Goal: Information Seeking & Learning: Learn about a topic

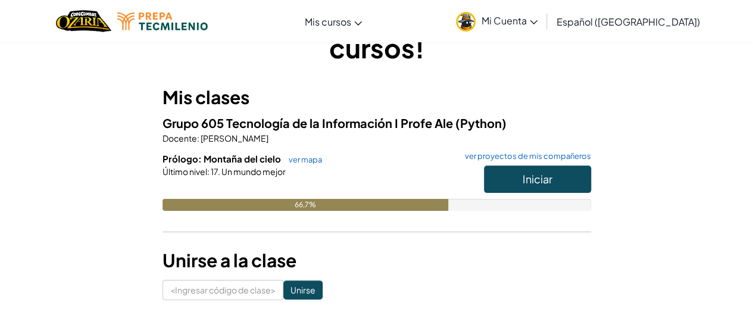
scroll to position [68, 0]
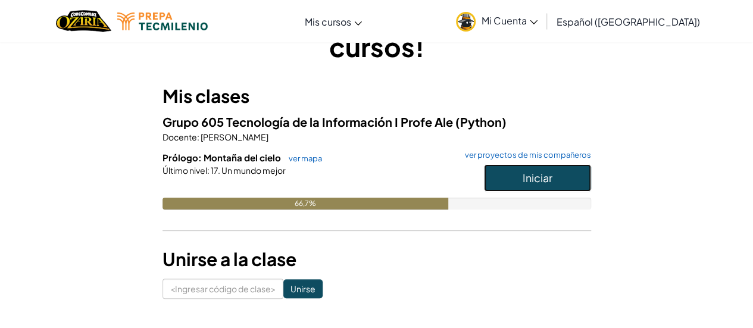
click at [541, 173] on font "Iniciar" at bounding box center [538, 178] width 30 height 14
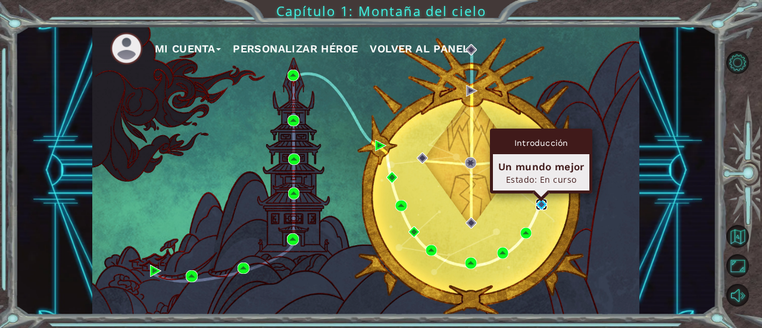
click at [539, 201] on img at bounding box center [541, 204] width 11 height 11
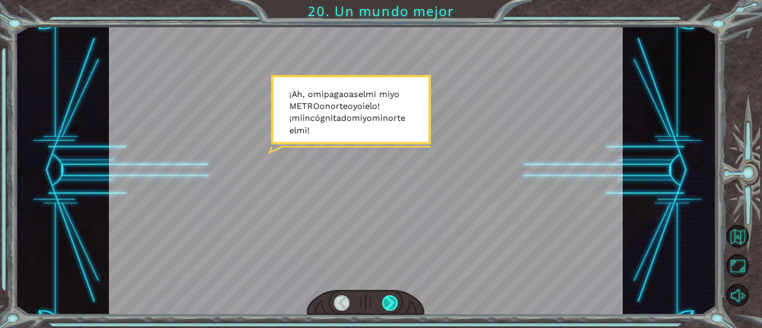
click at [393, 303] on div at bounding box center [389, 302] width 15 height 15
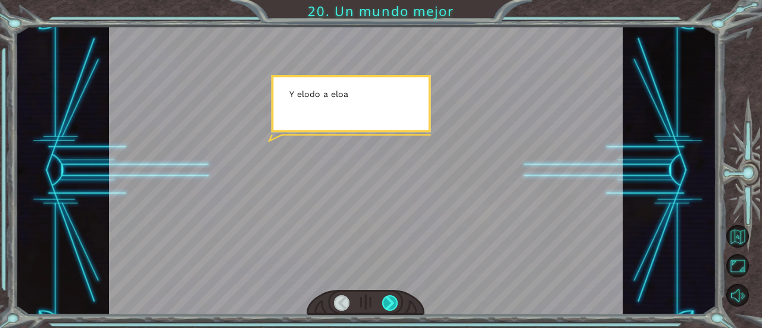
click at [393, 303] on div at bounding box center [389, 302] width 15 height 15
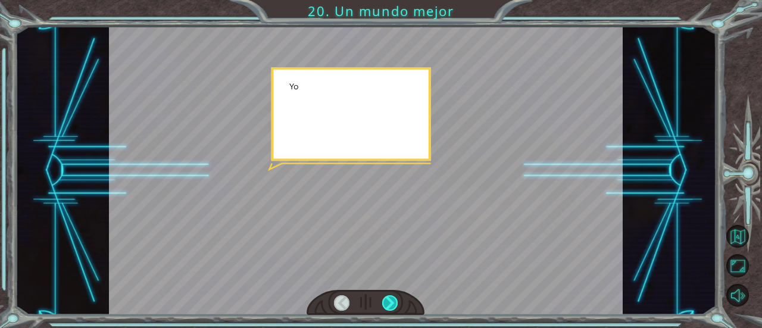
click at [393, 303] on div at bounding box center [389, 302] width 15 height 15
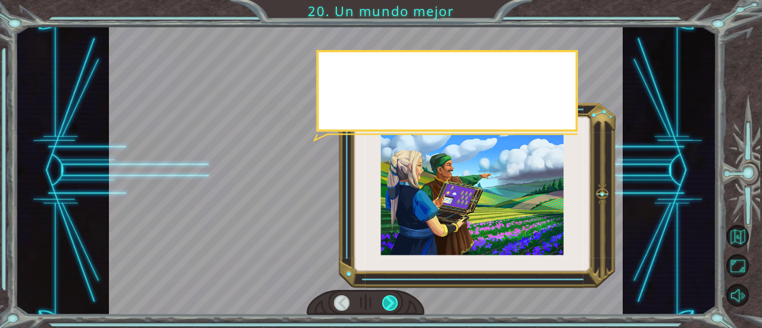
click at [393, 303] on div at bounding box center [389, 302] width 15 height 15
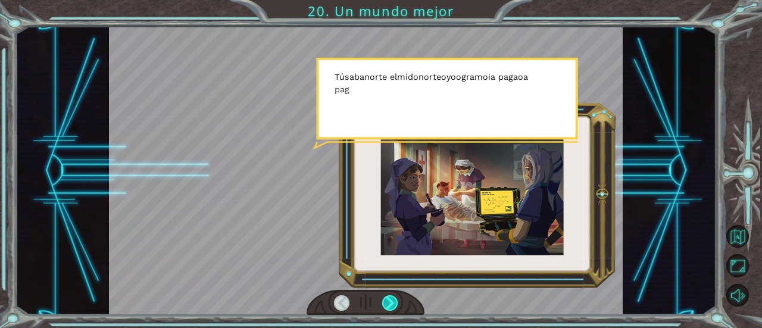
click at [393, 303] on div at bounding box center [389, 302] width 15 height 15
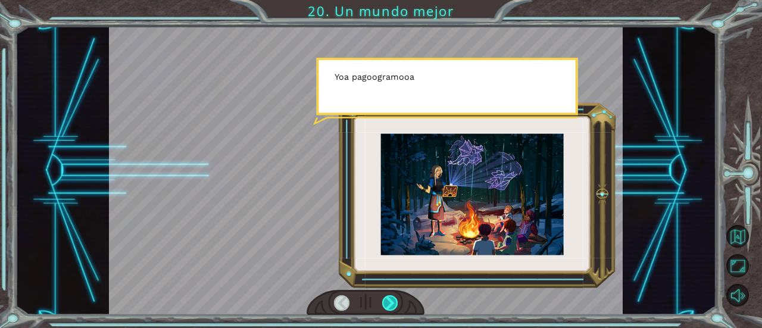
click at [393, 303] on div at bounding box center [389, 302] width 15 height 15
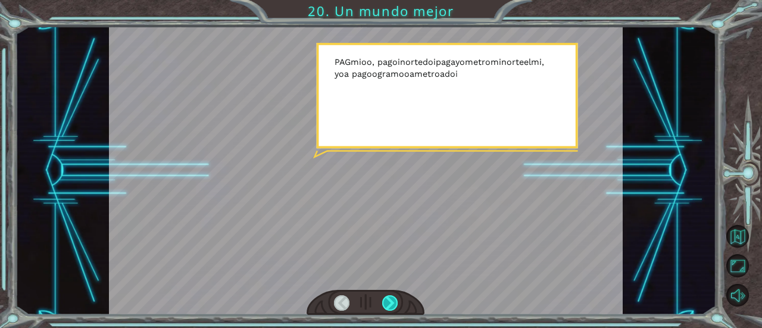
click at [393, 303] on div at bounding box center [389, 302] width 15 height 15
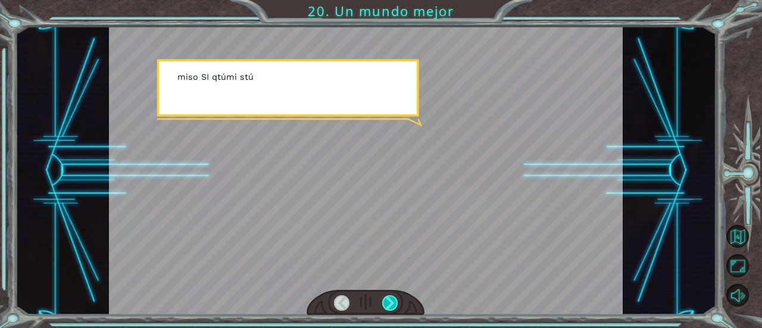
click at [393, 303] on div at bounding box center [389, 302] width 15 height 15
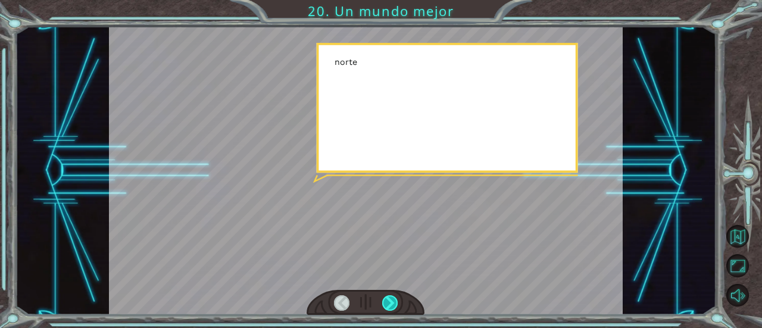
click at [393, 303] on div at bounding box center [389, 302] width 15 height 15
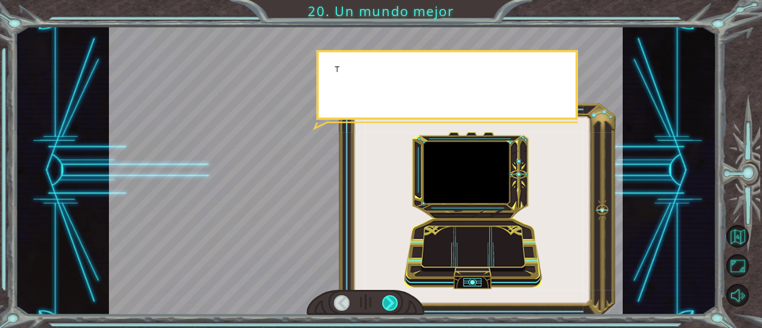
click at [393, 303] on div at bounding box center [389, 302] width 15 height 15
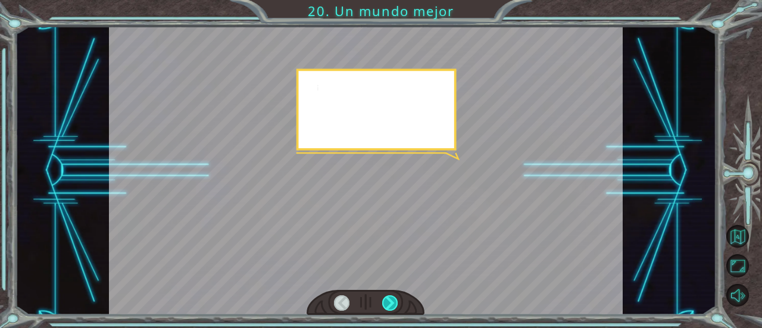
click at [393, 303] on div at bounding box center [389, 302] width 15 height 15
click at [393, 0] on div "¡ A h , o mi pag a o a s el mi mi yo METRO o norte o yo i el o ! ¡ mi incógnita…" at bounding box center [381, 0] width 762 height 0
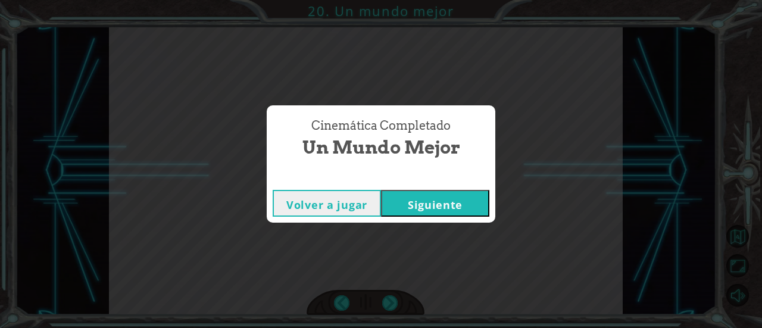
click at [425, 208] on font "Siguiente" at bounding box center [435, 205] width 55 height 14
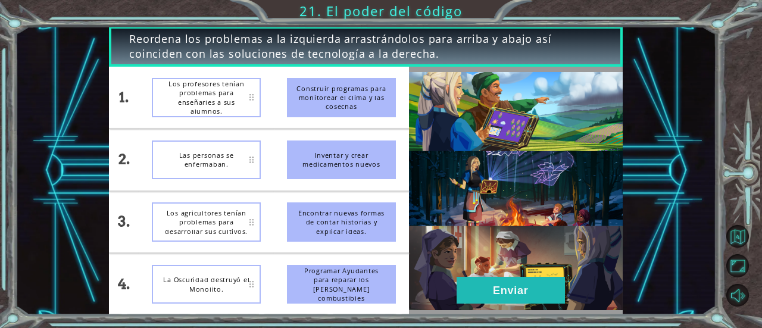
click at [238, 163] on font "Las personas se enfermaban." at bounding box center [206, 160] width 91 height 18
click at [535, 284] on button "Enviar" at bounding box center [511, 290] width 108 height 27
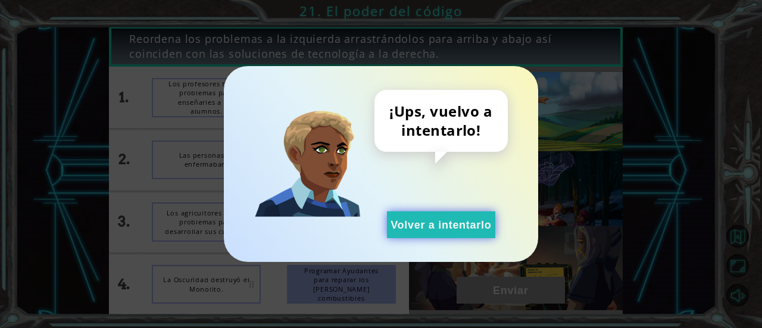
click at [446, 236] on button "Volver a intentarlo" at bounding box center [441, 224] width 108 height 27
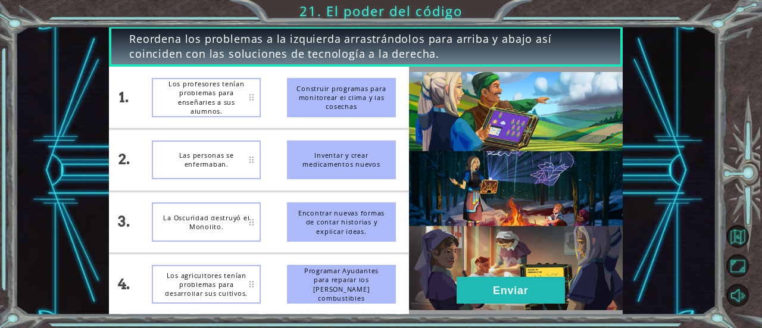
drag, startPoint x: 308, startPoint y: 104, endPoint x: 263, endPoint y: 137, distance: 55.9
click at [263, 137] on div "1. 2. 3. 4. Los profesores tenían problemas para enseñarles a sus alumnos. Las …" at bounding box center [259, 191] width 300 height 248
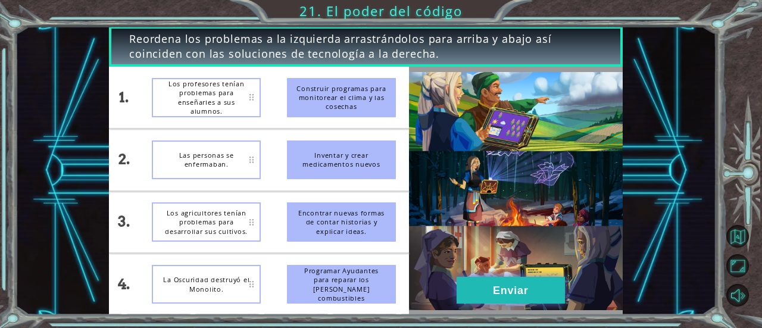
click at [482, 298] on button "Enviar" at bounding box center [511, 290] width 108 height 27
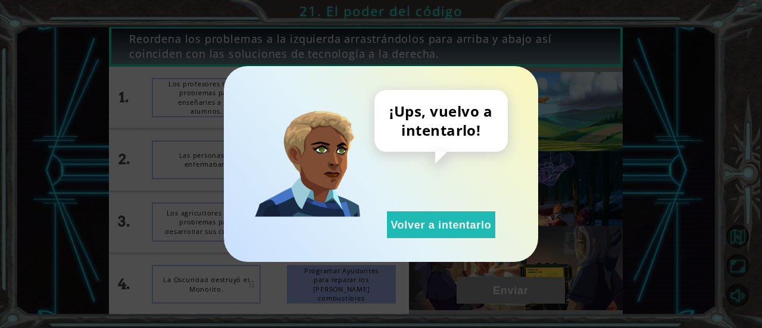
click at [407, 253] on div "¡Ups, vuelvo a intentarlo! Volver a intentarlo" at bounding box center [381, 164] width 314 height 196
click at [406, 246] on div "¡Ups, vuelvo a intentarlo! Volver a intentarlo" at bounding box center [381, 164] width 314 height 196
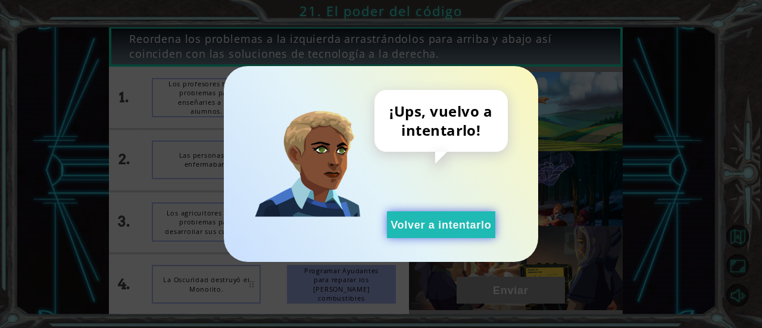
click at [404, 232] on button "Volver a intentarlo" at bounding box center [441, 224] width 108 height 27
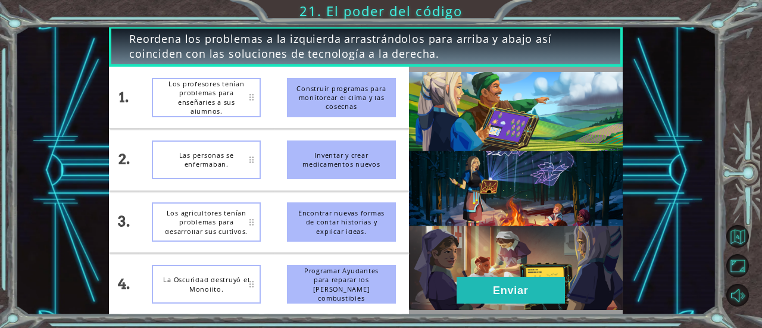
click at [252, 98] on div "Los profesores tenían problemas para enseñarles a sus alumnos." at bounding box center [206, 97] width 109 height 39
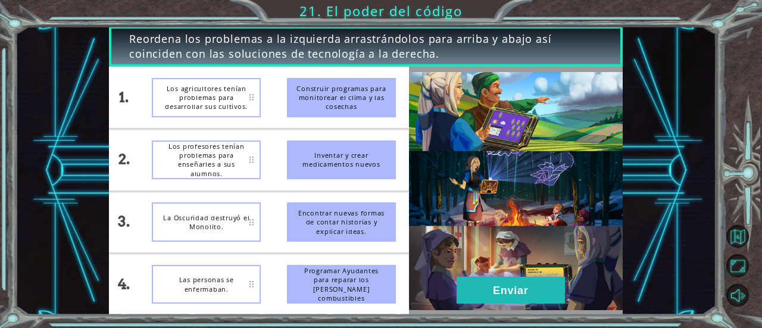
click at [485, 285] on button "Enviar" at bounding box center [511, 290] width 108 height 27
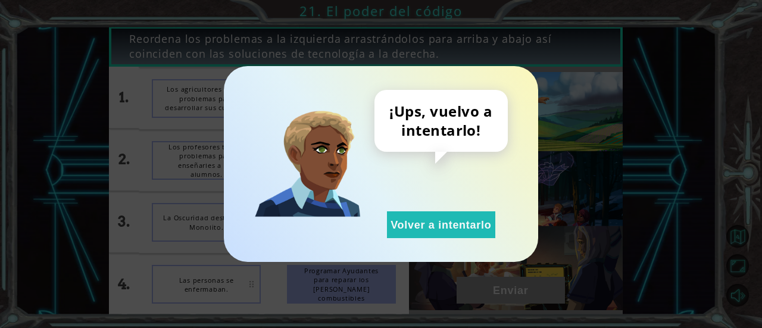
click at [465, 240] on div "¡Ups, vuelvo a intentarlo! Volver a intentarlo" at bounding box center [381, 164] width 314 height 196
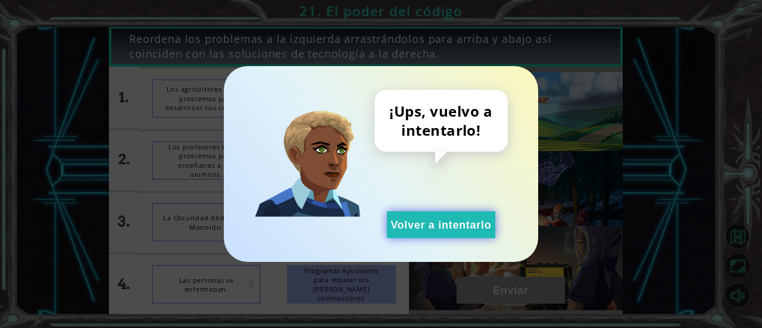
click at [460, 227] on font "Volver a intentarlo" at bounding box center [441, 225] width 101 height 12
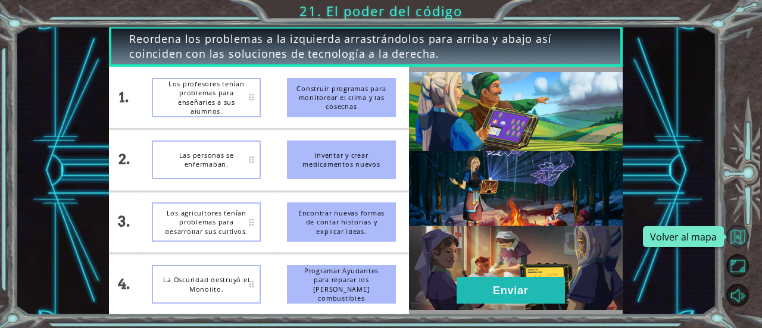
click at [733, 234] on button "Volver al mapa" at bounding box center [737, 236] width 23 height 23
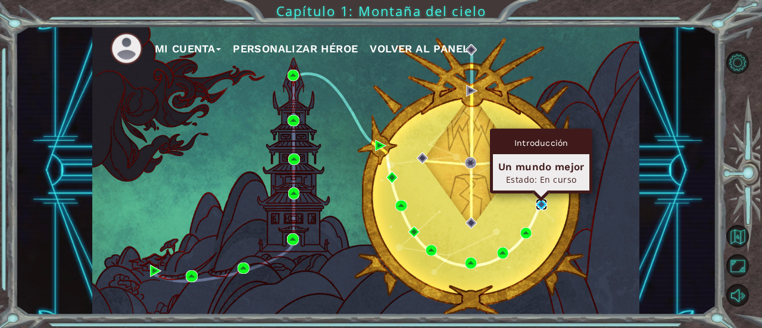
click at [541, 204] on img at bounding box center [541, 204] width 11 height 11
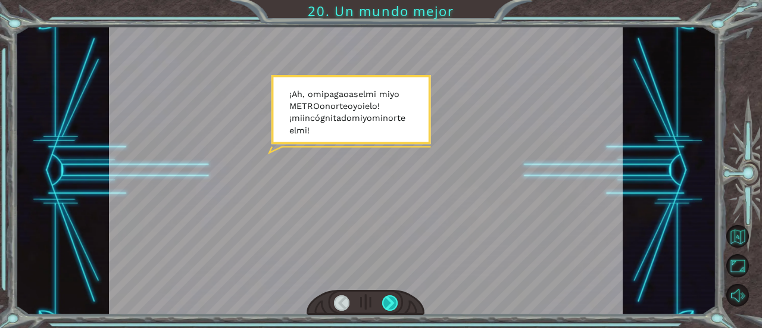
click at [388, 298] on div at bounding box center [389, 302] width 15 height 15
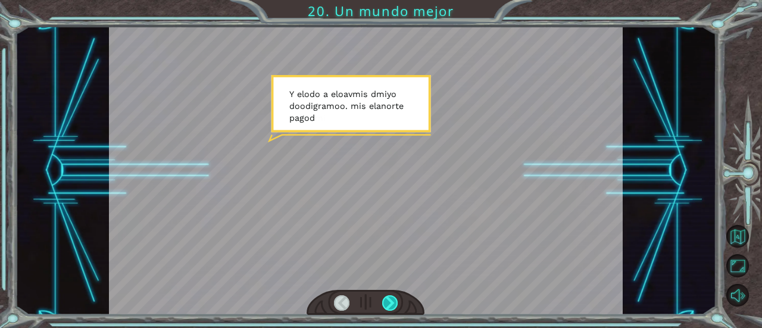
click at [388, 298] on div at bounding box center [389, 302] width 15 height 15
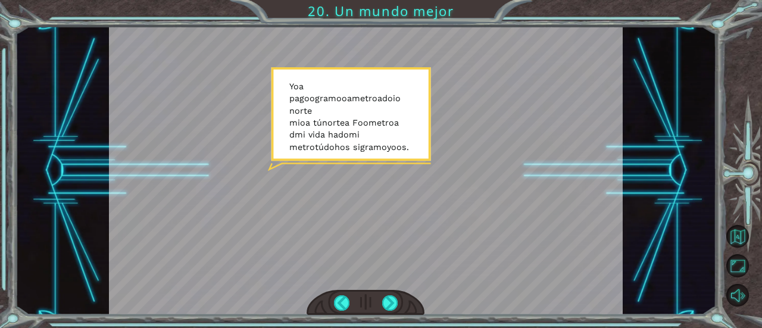
click at [424, 216] on div at bounding box center [366, 170] width 514 height 289
click at [388, 305] on div at bounding box center [389, 302] width 15 height 15
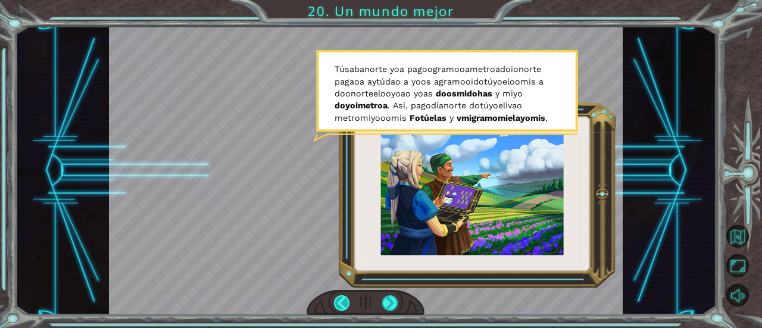
click at [336, 301] on div at bounding box center [341, 302] width 15 height 15
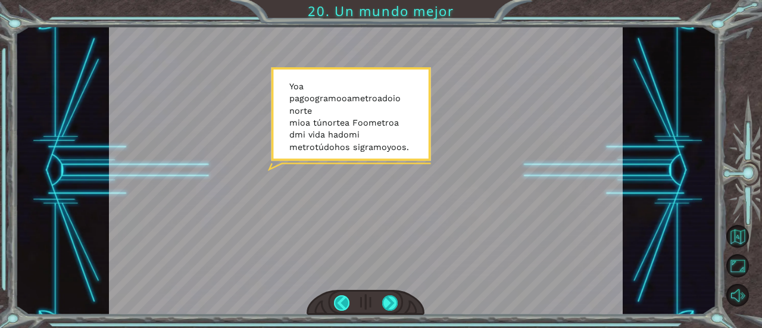
click at [336, 301] on div at bounding box center [341, 302] width 15 height 15
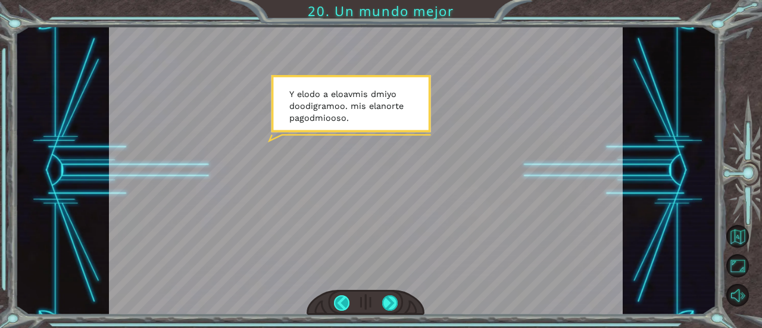
click at [336, 301] on div at bounding box center [341, 302] width 15 height 15
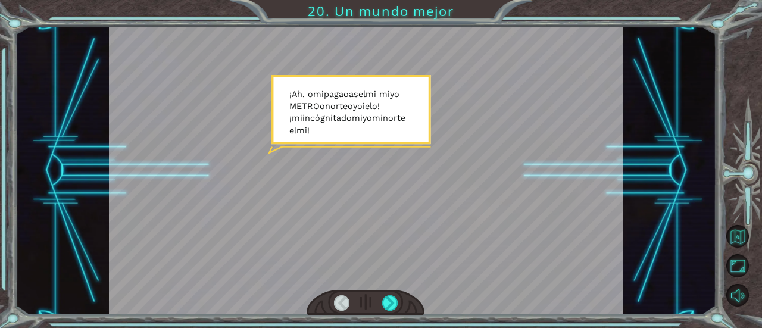
click at [336, 301] on div at bounding box center [341, 302] width 15 height 15
click at [326, 146] on div at bounding box center [366, 170] width 514 height 289
click at [335, 115] on div at bounding box center [366, 170] width 514 height 289
click at [750, 231] on link at bounding box center [745, 237] width 35 height 30
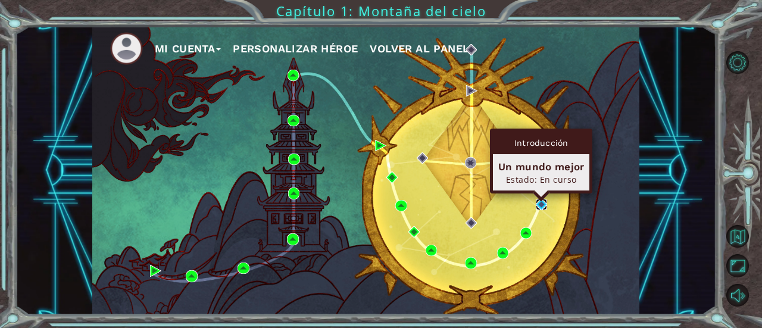
click at [541, 206] on img at bounding box center [541, 204] width 11 height 11
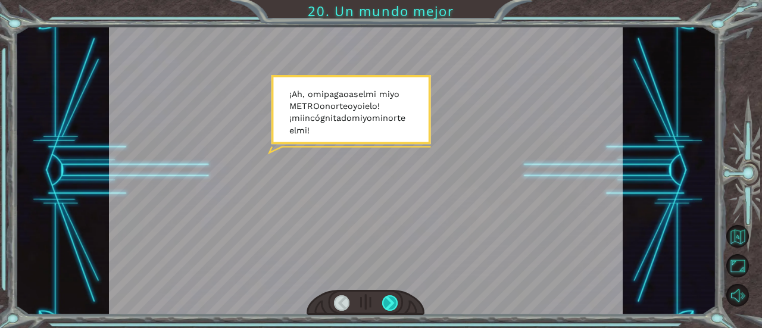
click at [393, 302] on div at bounding box center [389, 302] width 15 height 15
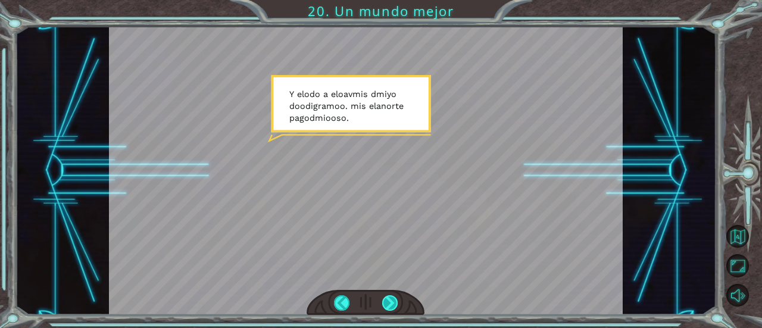
click at [387, 301] on div at bounding box center [389, 302] width 15 height 15
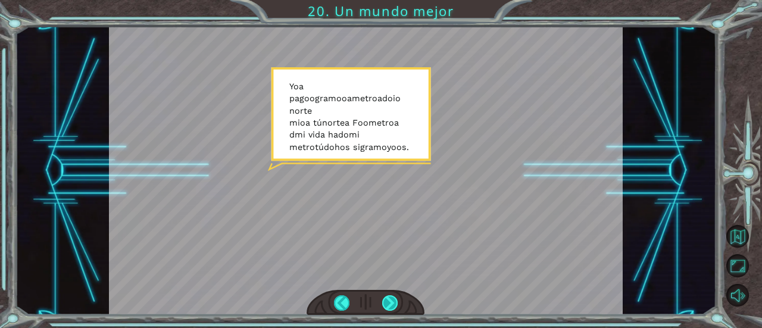
click at [391, 304] on div at bounding box center [389, 302] width 15 height 15
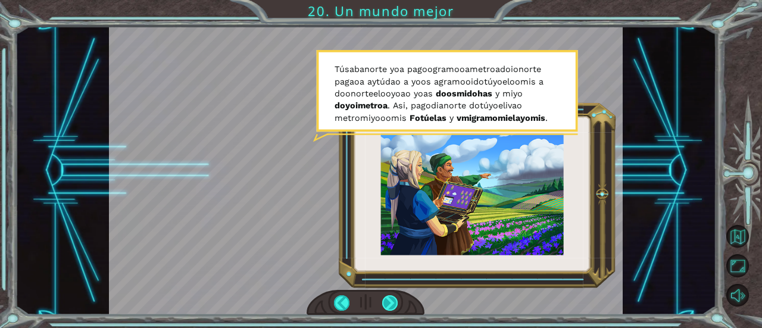
click at [394, 302] on div at bounding box center [389, 302] width 15 height 15
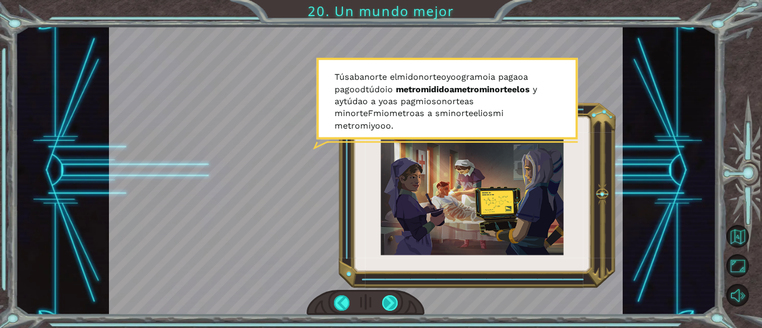
click at [391, 296] on div at bounding box center [389, 302] width 15 height 15
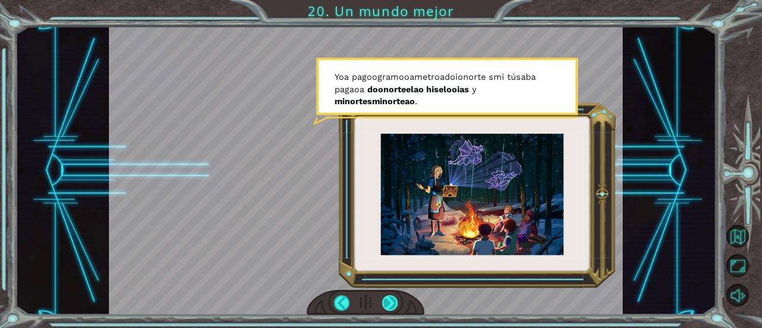
click at [391, 302] on div at bounding box center [389, 302] width 15 height 15
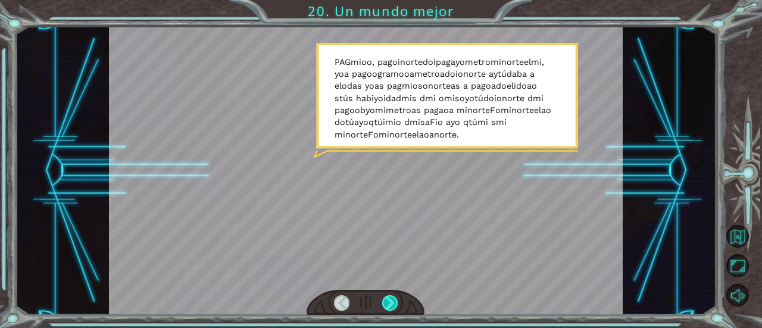
click at [388, 300] on div at bounding box center [389, 302] width 15 height 15
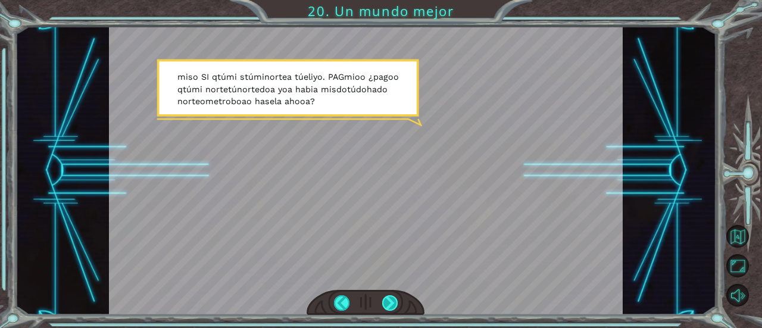
click at [388, 304] on div at bounding box center [389, 302] width 15 height 15
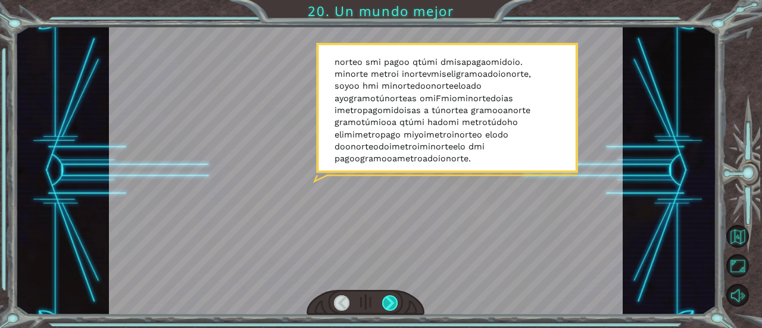
click at [388, 304] on div at bounding box center [389, 302] width 15 height 15
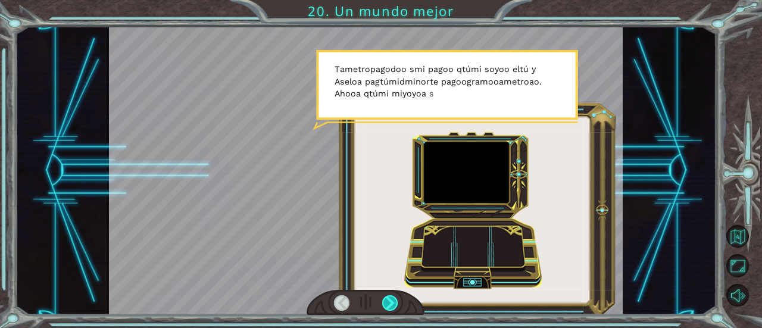
click at [388, 304] on div at bounding box center [389, 302] width 15 height 15
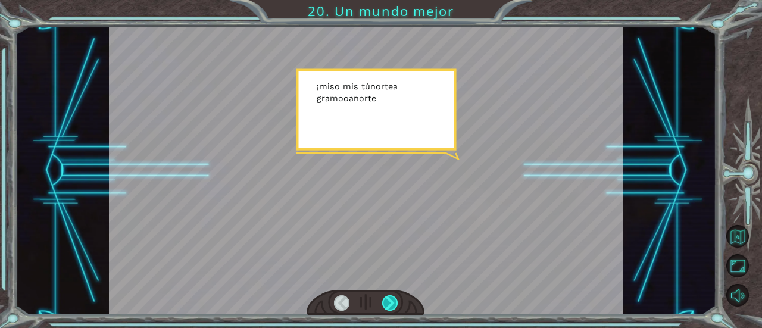
click at [388, 304] on div at bounding box center [389, 302] width 15 height 15
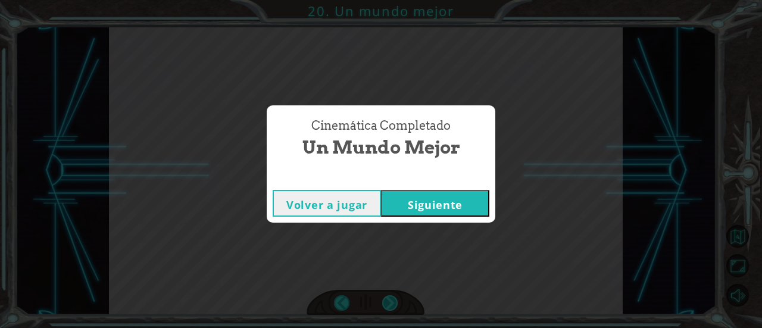
click at [388, 304] on div "Cinemática Completado Un mundo mejor Volver a jugar [GEOGRAPHIC_DATA]" at bounding box center [381, 164] width 762 height 328
click at [428, 216] on button "Siguiente" at bounding box center [435, 203] width 108 height 27
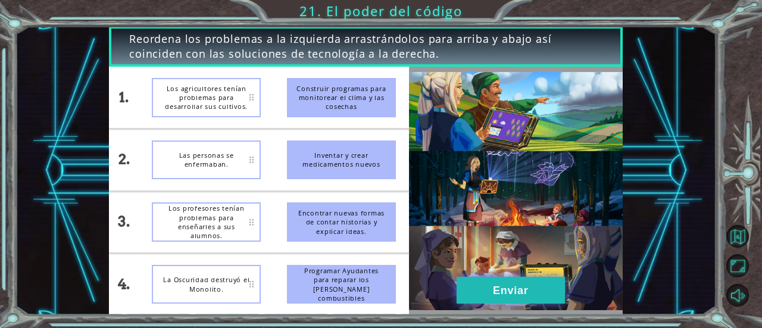
click at [554, 285] on button "Enviar" at bounding box center [511, 290] width 108 height 27
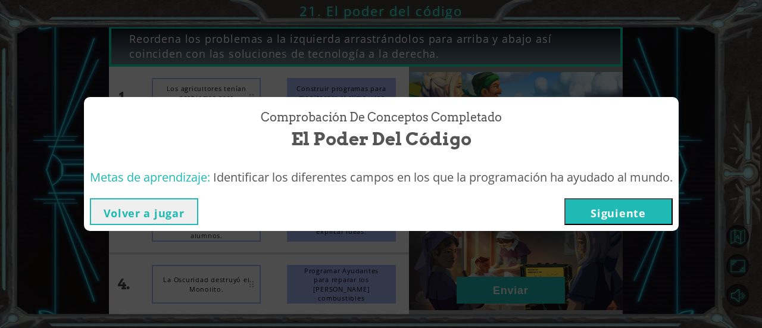
click at [629, 217] on font "Siguiente" at bounding box center [618, 213] width 55 height 14
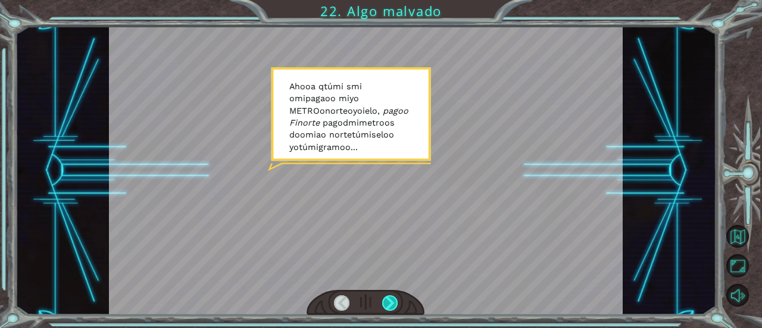
click at [387, 303] on div at bounding box center [389, 302] width 15 height 15
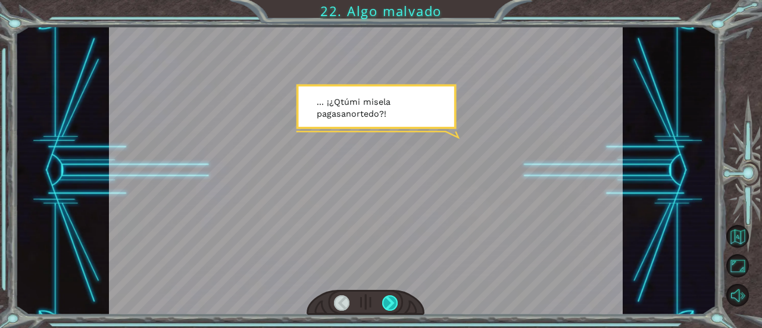
click at [387, 303] on div at bounding box center [389, 302] width 15 height 15
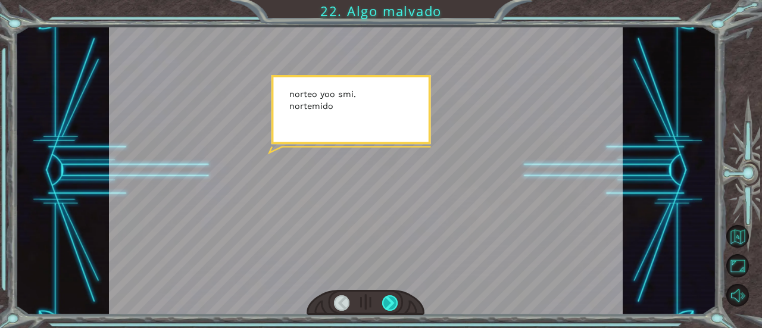
click at [387, 303] on div at bounding box center [389, 302] width 15 height 15
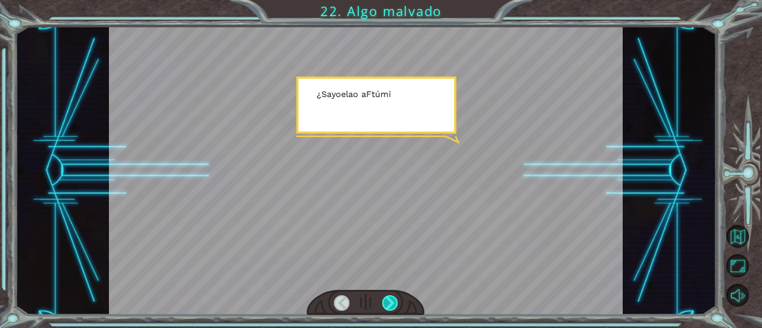
click at [387, 303] on div at bounding box center [389, 302] width 15 height 15
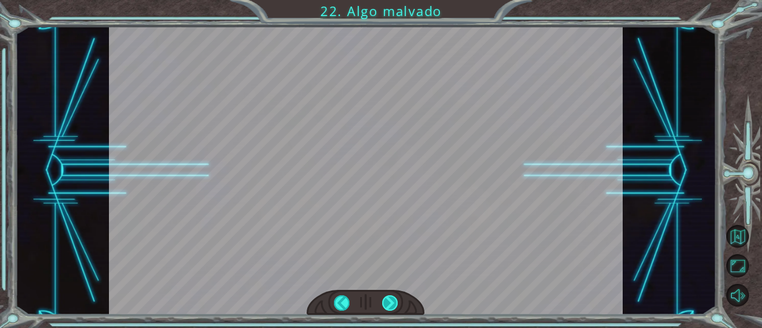
click at [387, 0] on div "Temporary Text A h o o a q tú mi s mi o mi pag a o o mi yo METRO o norte o yo i…" at bounding box center [381, 0] width 762 height 0
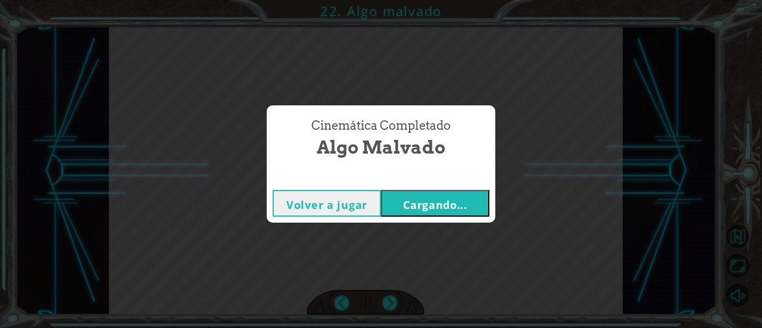
click at [422, 212] on button "Cargando..." at bounding box center [435, 203] width 108 height 27
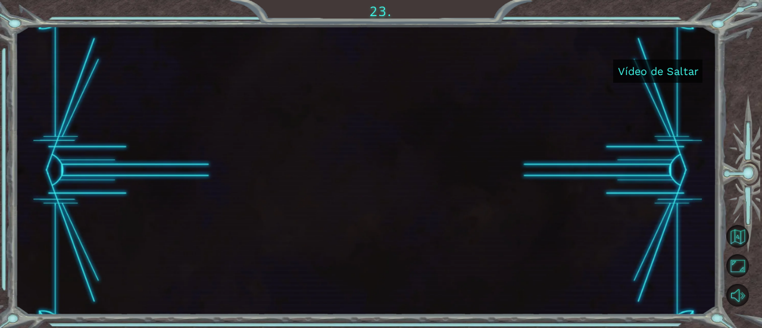
click at [659, 73] on font "Vídeo de Saltar" at bounding box center [658, 71] width 80 height 13
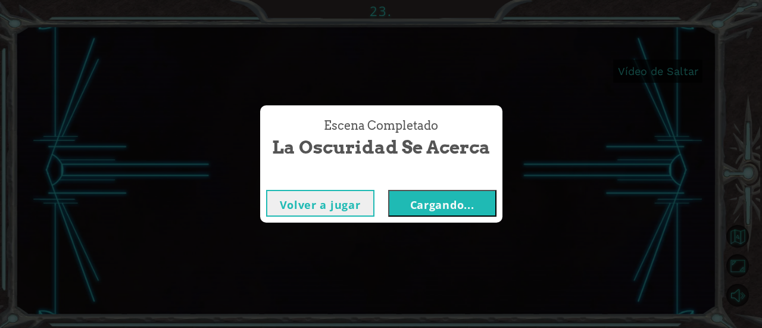
click at [429, 196] on button "Cargando..." at bounding box center [442, 203] width 108 height 27
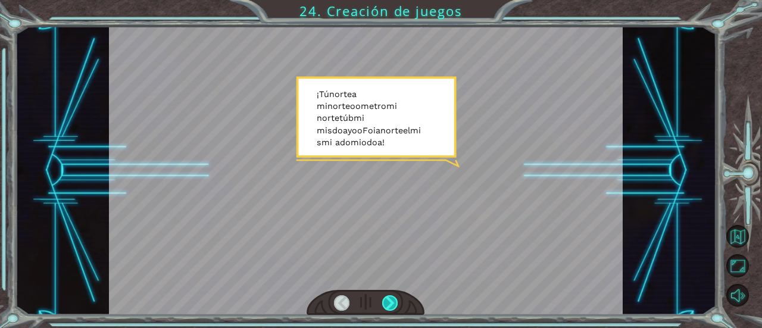
click at [395, 302] on div at bounding box center [389, 302] width 15 height 15
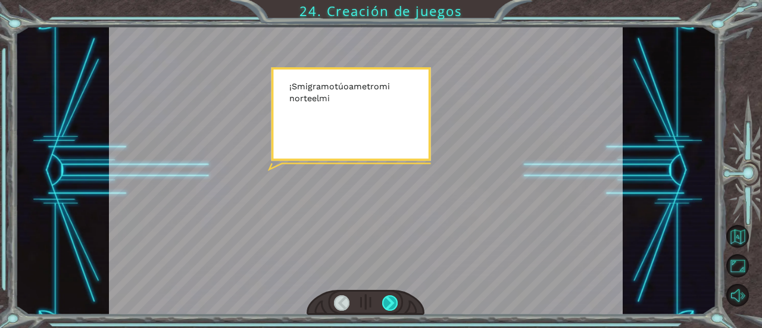
click at [395, 302] on div at bounding box center [389, 302] width 15 height 15
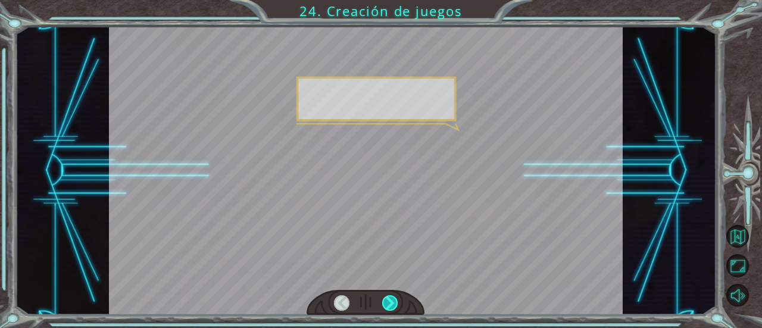
click at [395, 302] on div at bounding box center [389, 302] width 15 height 15
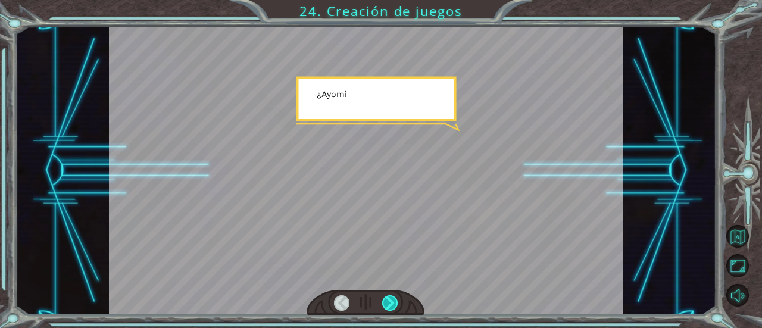
click at [395, 302] on div at bounding box center [389, 302] width 15 height 15
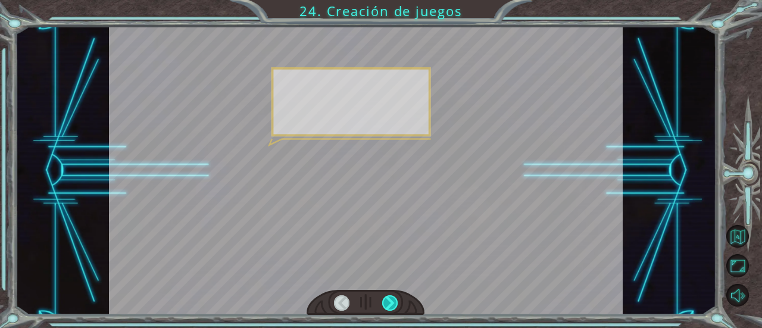
click at [395, 302] on div at bounding box center [389, 302] width 15 height 15
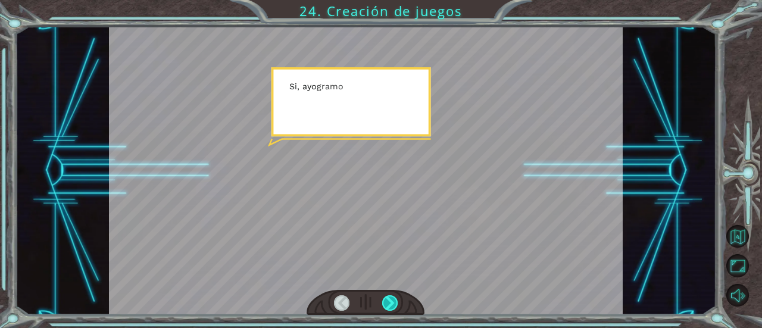
click at [395, 302] on div at bounding box center [389, 302] width 15 height 15
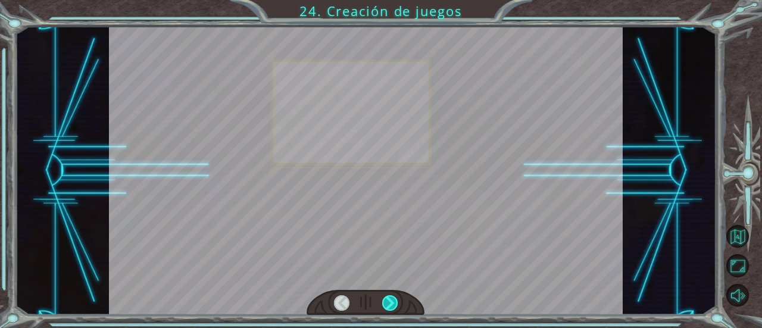
click at [395, 302] on div at bounding box center [389, 302] width 15 height 15
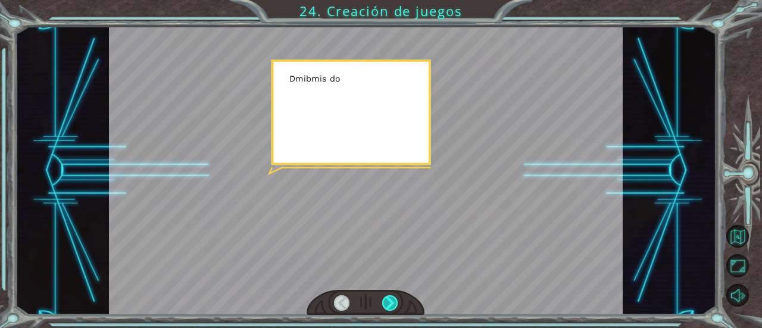
click at [395, 302] on div at bounding box center [389, 302] width 15 height 15
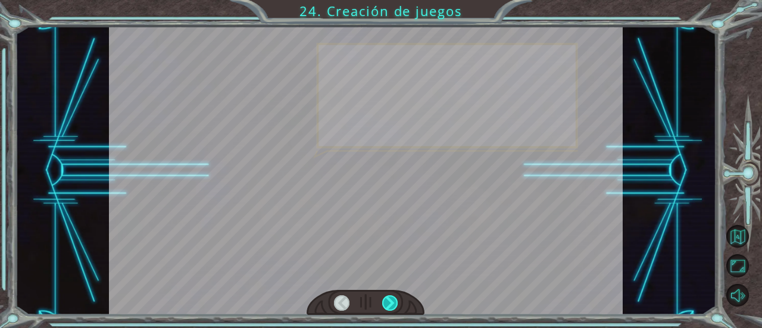
click at [395, 302] on div at bounding box center [389, 302] width 15 height 15
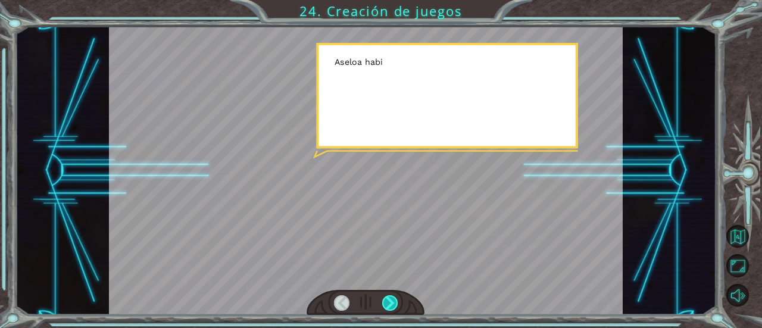
click at [395, 302] on div at bounding box center [389, 302] width 15 height 15
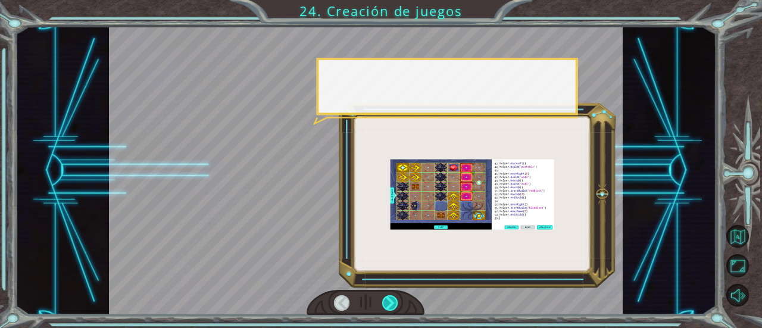
click at [395, 302] on div at bounding box center [389, 302] width 15 height 15
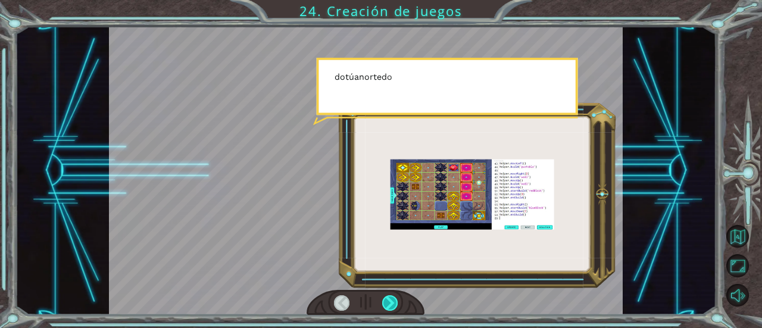
click at [395, 302] on div at bounding box center [389, 302] width 15 height 15
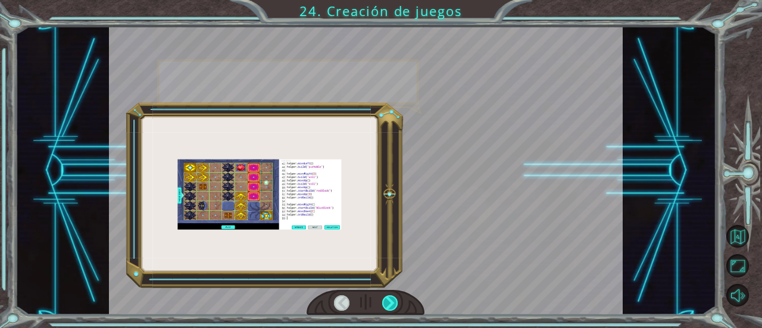
click at [395, 302] on div at bounding box center [389, 302] width 15 height 15
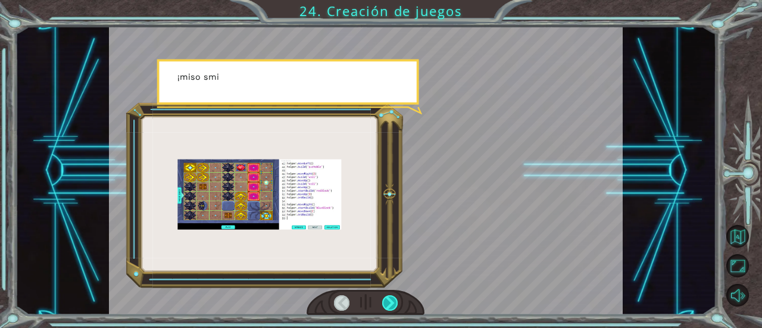
click at [395, 302] on div at bounding box center [389, 302] width 15 height 15
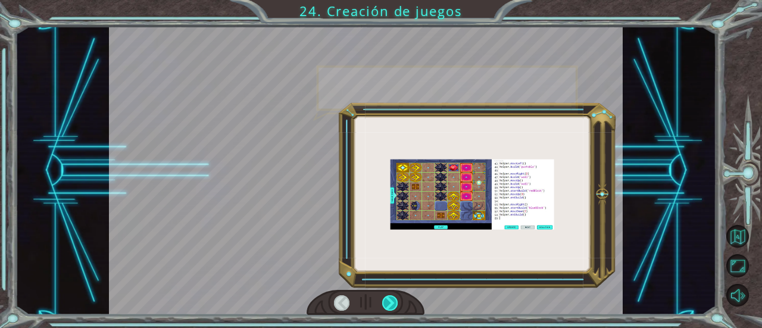
click at [395, 302] on div at bounding box center [389, 302] width 15 height 15
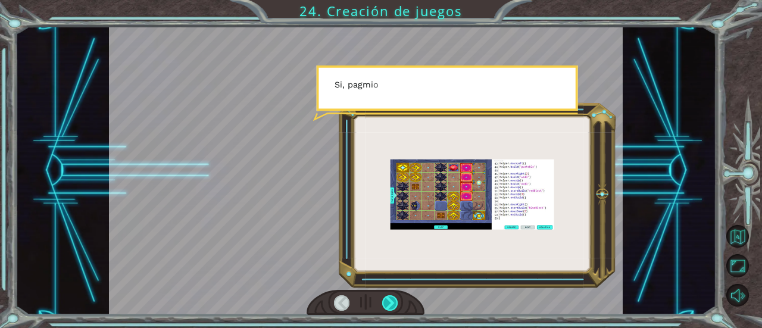
click at [395, 302] on div at bounding box center [389, 302] width 15 height 15
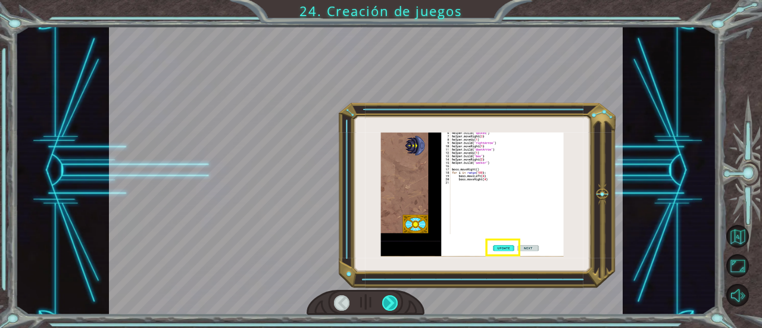
click at [395, 302] on div at bounding box center [389, 302] width 15 height 15
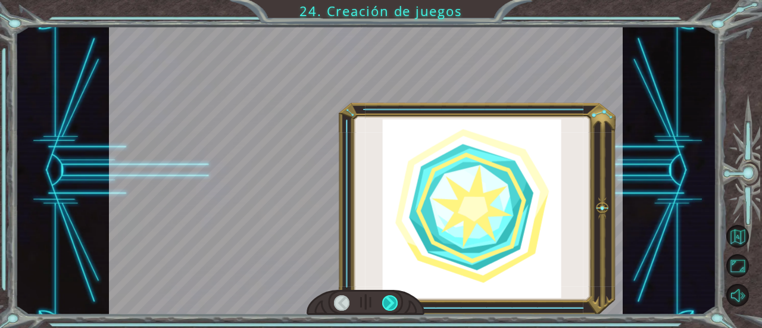
click at [395, 302] on div at bounding box center [389, 302] width 15 height 15
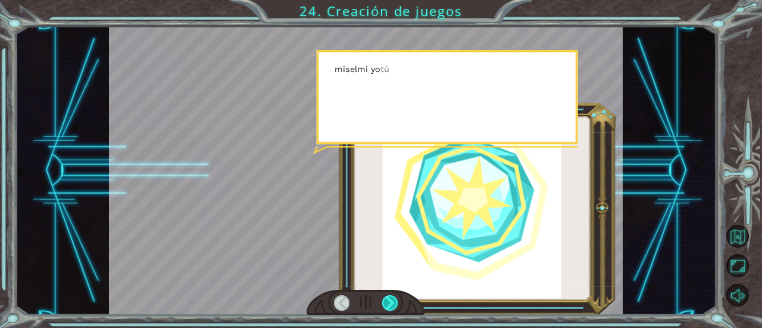
click at [395, 302] on div at bounding box center [389, 302] width 15 height 15
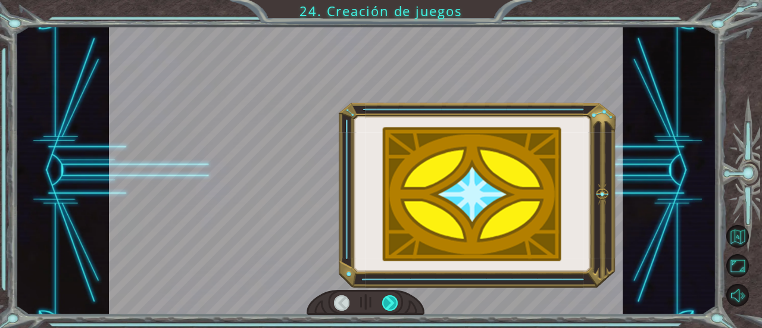
click at [395, 302] on div at bounding box center [389, 302] width 15 height 15
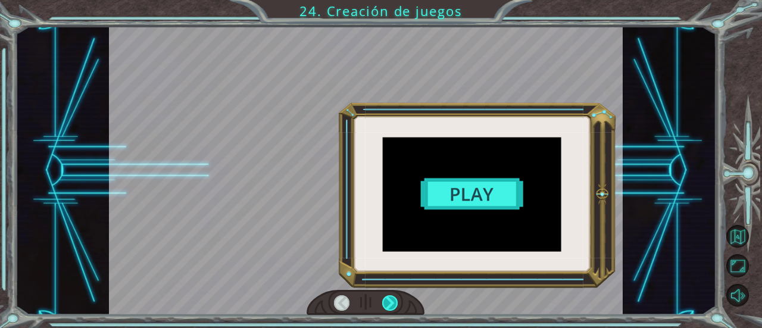
click at [395, 302] on div at bounding box center [389, 302] width 15 height 15
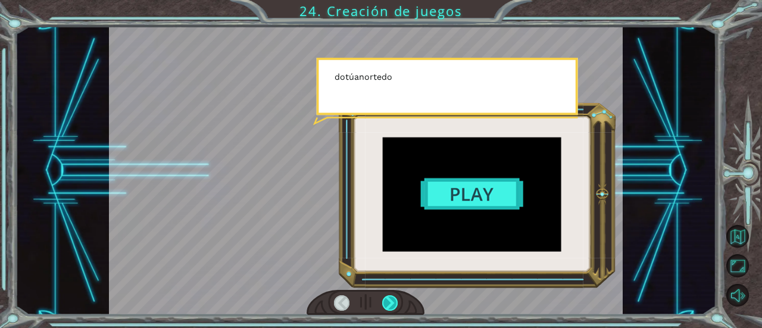
click at [395, 302] on div at bounding box center [389, 302] width 15 height 15
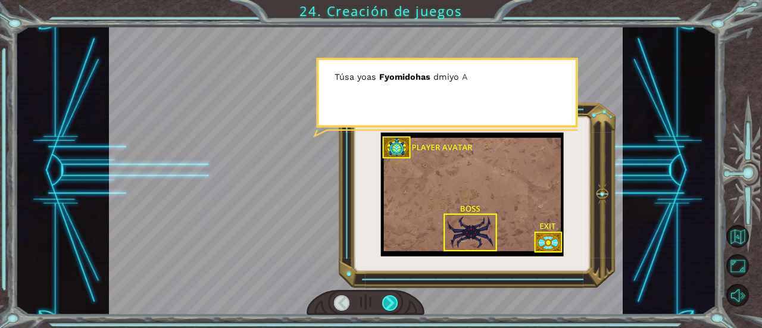
click at [395, 302] on div at bounding box center [389, 302] width 15 height 15
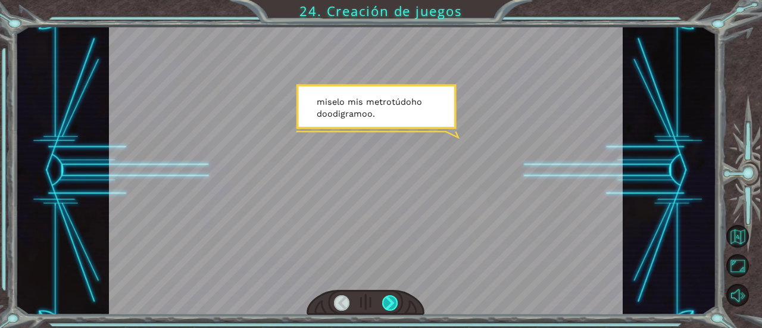
click at [395, 302] on div at bounding box center [389, 302] width 15 height 15
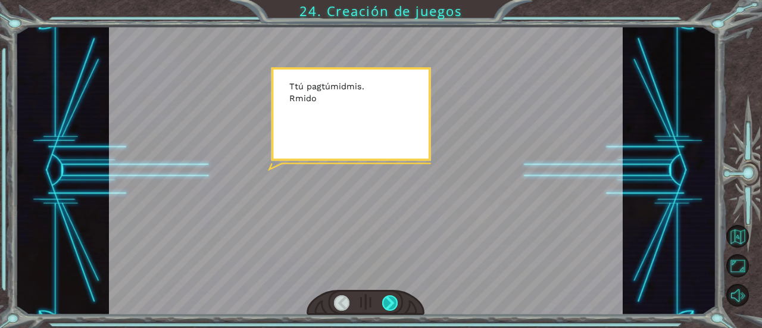
click at [395, 302] on div at bounding box center [389, 302] width 15 height 15
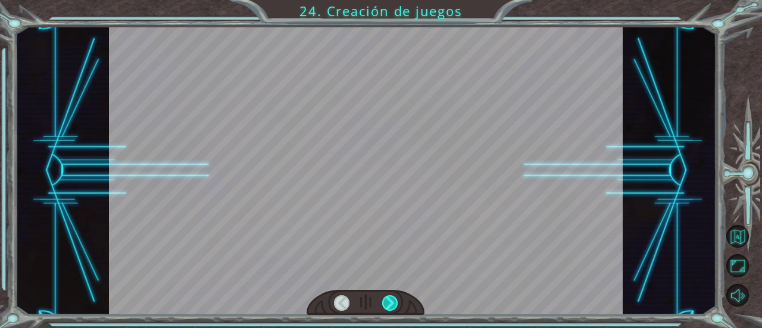
click at [395, 302] on div at bounding box center [389, 302] width 15 height 15
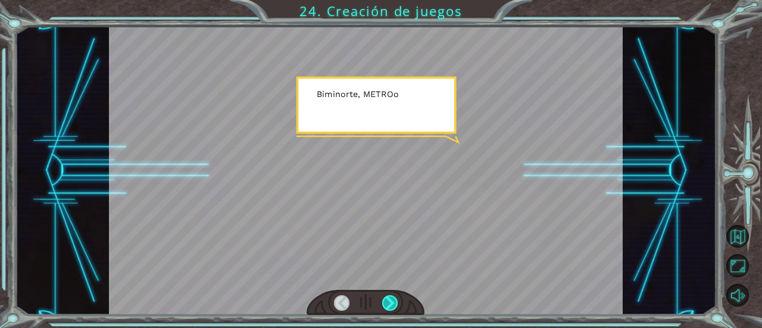
click at [395, 302] on div at bounding box center [389, 302] width 15 height 15
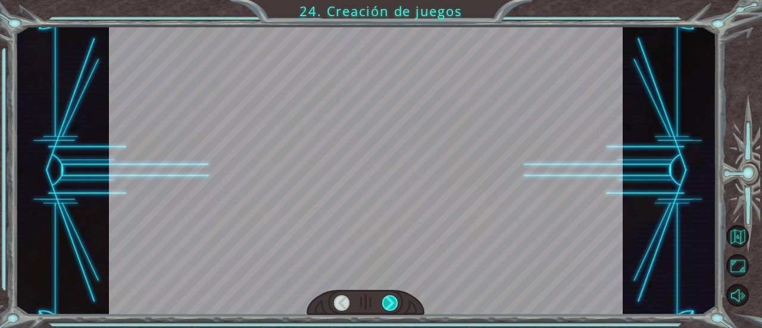
click at [395, 302] on div at bounding box center [389, 302] width 15 height 15
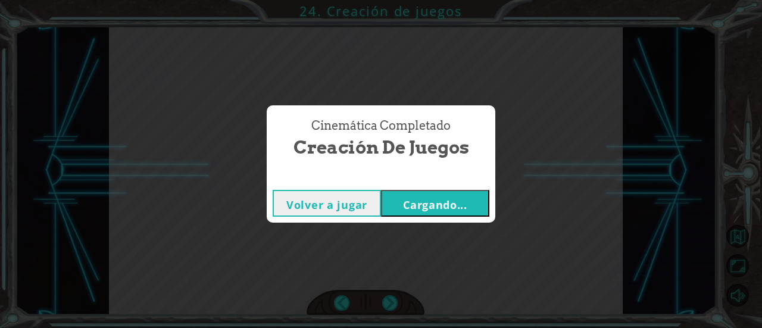
click at [413, 215] on button "Cargando..." at bounding box center [435, 203] width 108 height 27
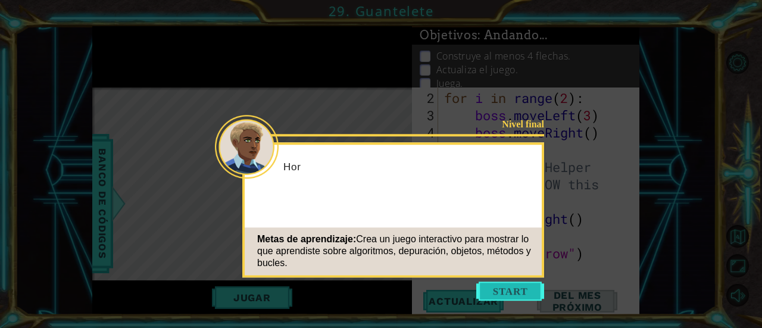
click at [491, 289] on button "Comenzar" at bounding box center [510, 291] width 68 height 19
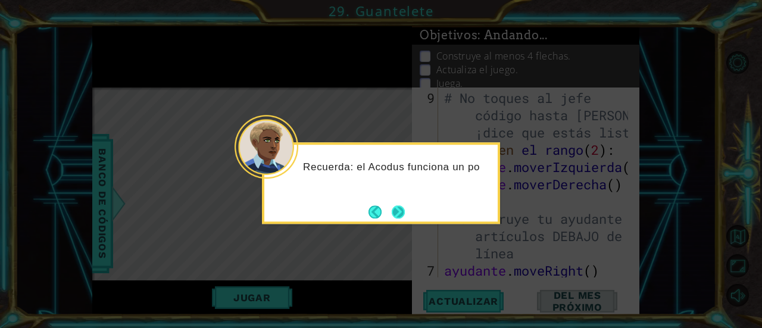
click at [399, 219] on button "Próximo" at bounding box center [398, 211] width 13 height 13
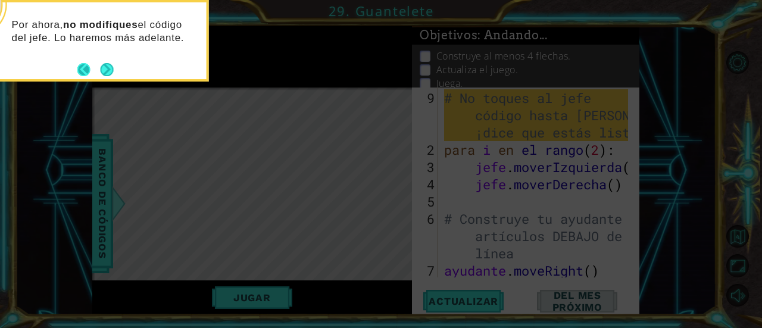
click at [101, 73] on button "Próximo" at bounding box center [107, 69] width 13 height 13
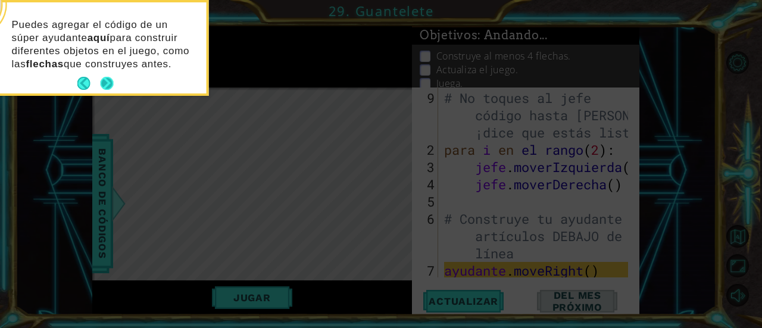
click at [114, 67] on font "que construyes antes." at bounding box center [118, 63] width 108 height 11
click at [110, 79] on button "Próximo" at bounding box center [107, 83] width 13 height 13
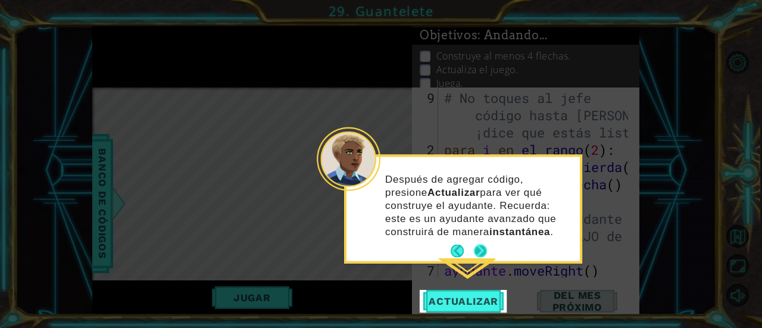
click at [481, 254] on button "Próximo" at bounding box center [481, 251] width 14 height 14
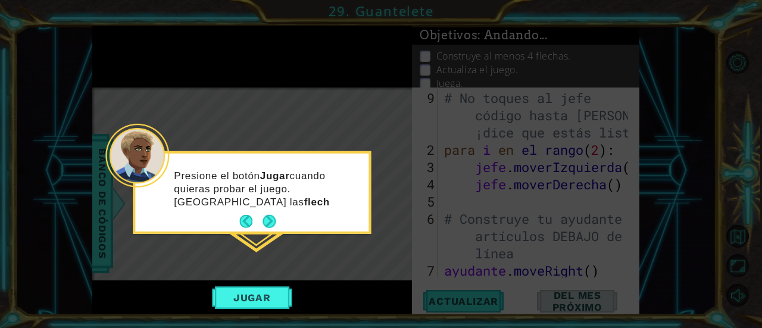
click at [265, 214] on footer at bounding box center [257, 222] width 36 height 18
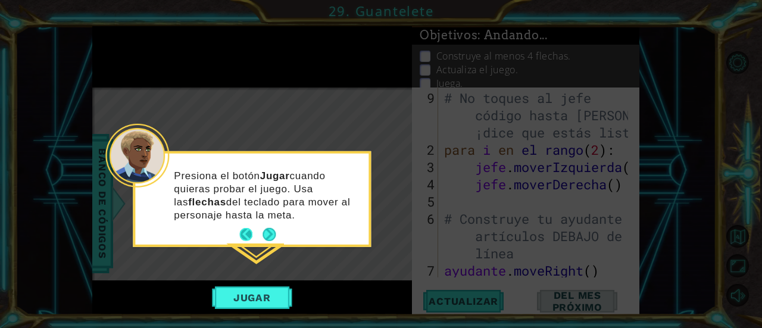
click at [257, 230] on button "Atrás" at bounding box center [250, 234] width 23 height 13
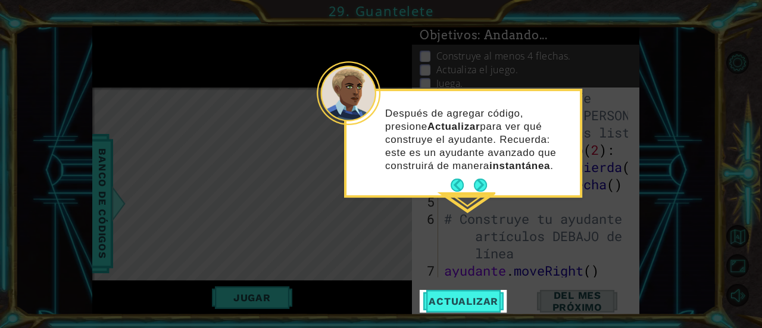
click at [485, 176] on div "Después de agregar código, presione Actualizar para ver qué construye el ayudan…" at bounding box center [463, 145] width 233 height 99
click at [481, 294] on button "Actualizar" at bounding box center [464, 301] width 88 height 23
click at [482, 188] on button "Próximo" at bounding box center [480, 185] width 13 height 13
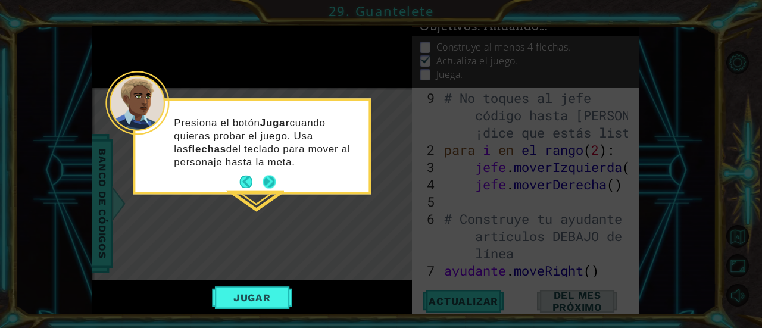
click at [274, 177] on button "Próximo" at bounding box center [269, 182] width 13 height 13
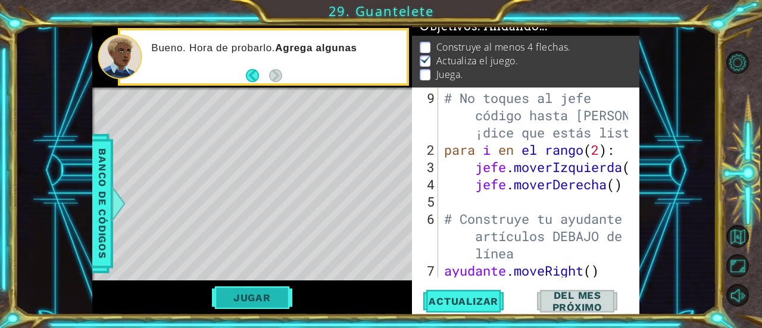
click at [251, 287] on button "Jugar" at bounding box center [252, 297] width 80 height 23
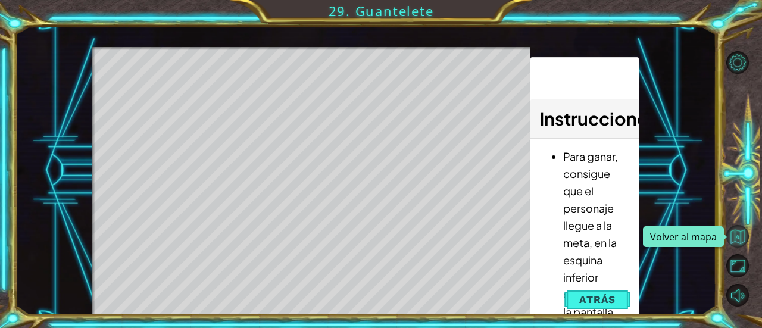
click at [730, 225] on button "Volver al mapa" at bounding box center [737, 236] width 23 height 23
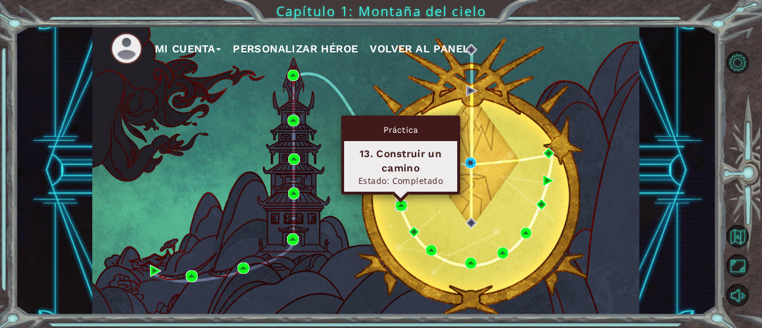
click at [399, 210] on img at bounding box center [400, 205] width 11 height 11
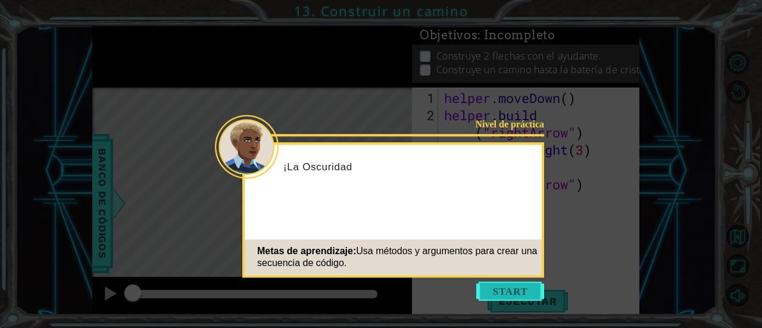
click at [503, 292] on button "Start" at bounding box center [510, 291] width 68 height 19
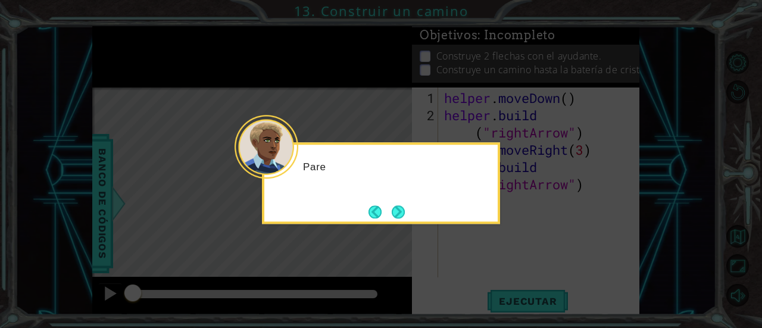
click at [505, 236] on icon at bounding box center [381, 164] width 762 height 328
click at [389, 189] on div "Parece que una pa" at bounding box center [380, 172] width 233 height 47
click at [392, 205] on button "Next" at bounding box center [398, 212] width 17 height 17
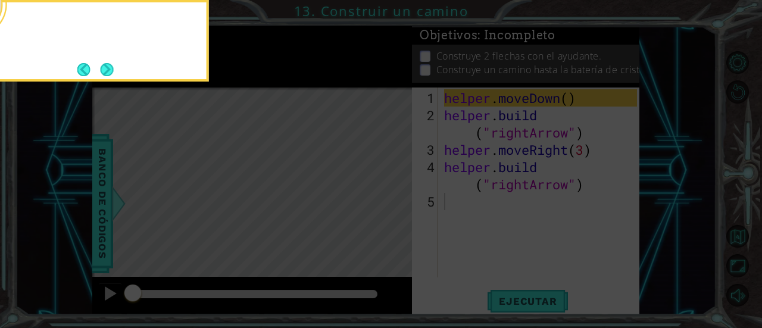
click at [392, 205] on icon at bounding box center [381, 49] width 762 height 558
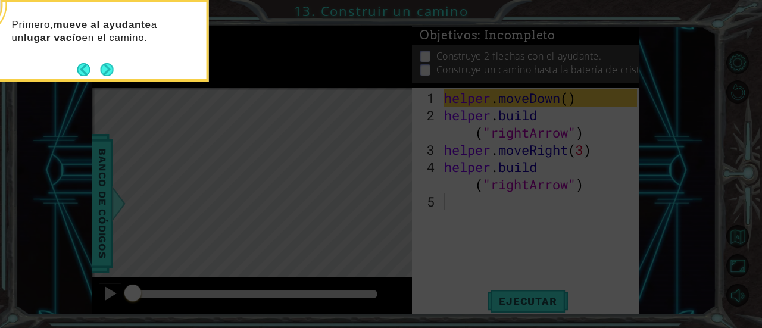
click at [116, 68] on div "Primero, mueve al ayudante a un lugar vacío en el camino." at bounding box center [90, 41] width 238 height 82
click at [111, 67] on button "Next" at bounding box center [107, 69] width 13 height 13
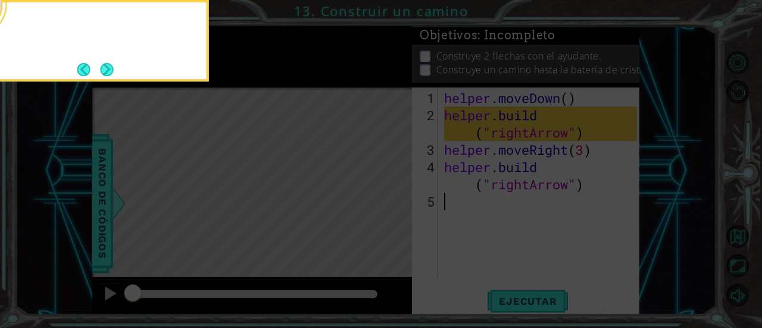
click at [111, 67] on button "Next" at bounding box center [107, 70] width 14 height 14
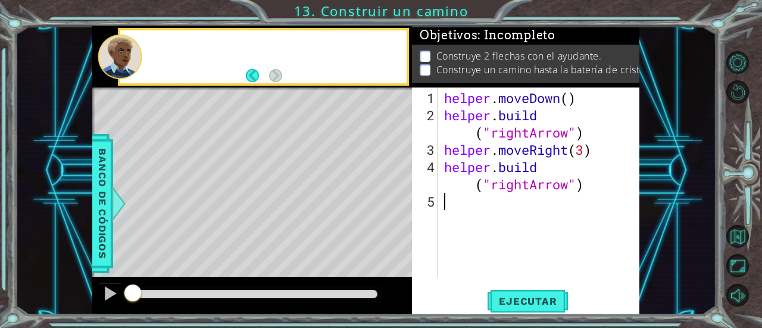
click at [111, 67] on div at bounding box center [120, 57] width 45 height 45
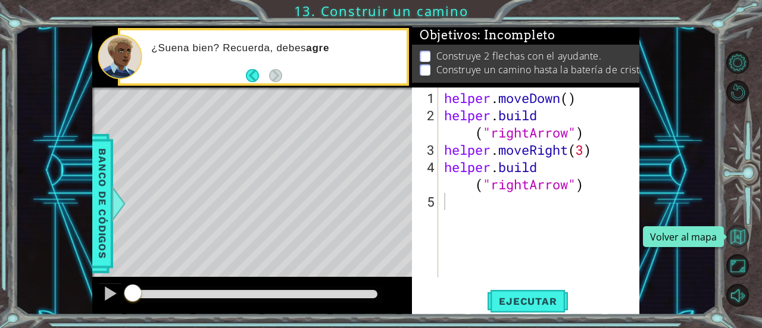
click at [735, 239] on button "Volver al mapa" at bounding box center [737, 236] width 23 height 23
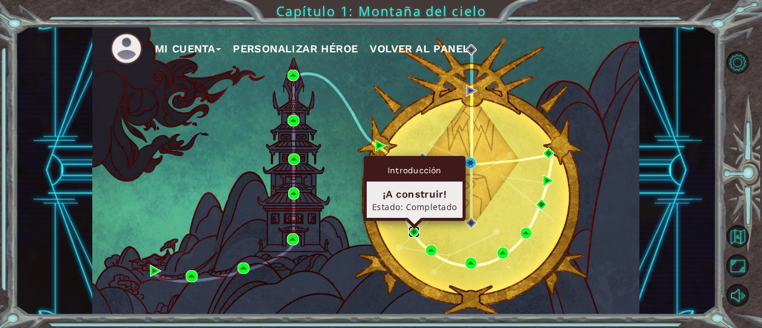
click at [411, 230] on img at bounding box center [413, 231] width 11 height 11
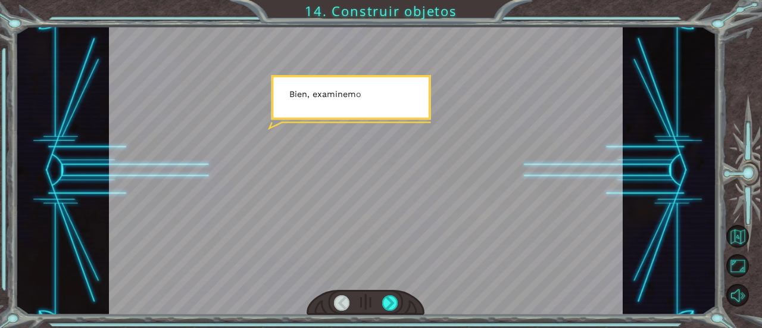
click at [411, 230] on div at bounding box center [366, 170] width 514 height 289
click at [397, 302] on div at bounding box center [389, 302] width 15 height 15
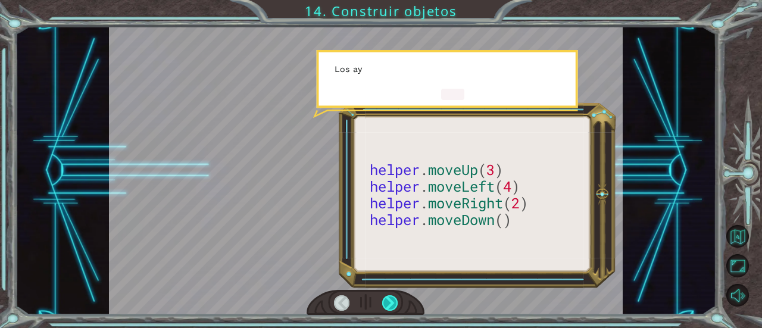
click at [397, 302] on div at bounding box center [389, 302] width 15 height 15
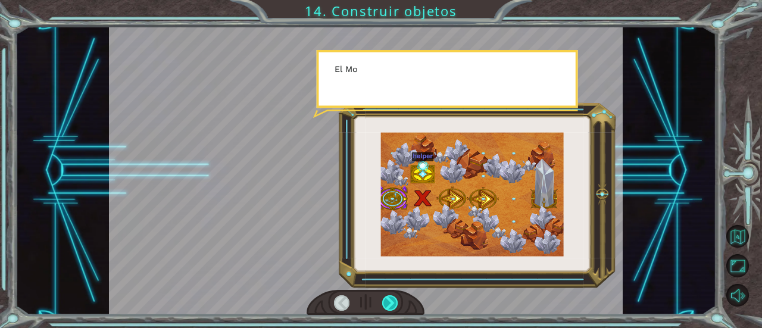
click at [397, 302] on div at bounding box center [389, 302] width 15 height 15
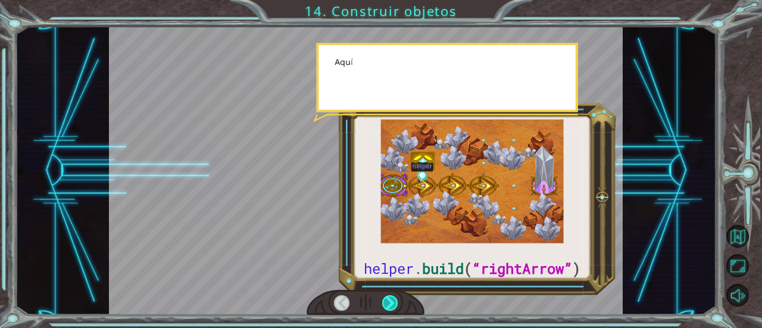
click at [397, 302] on div at bounding box center [389, 302] width 15 height 15
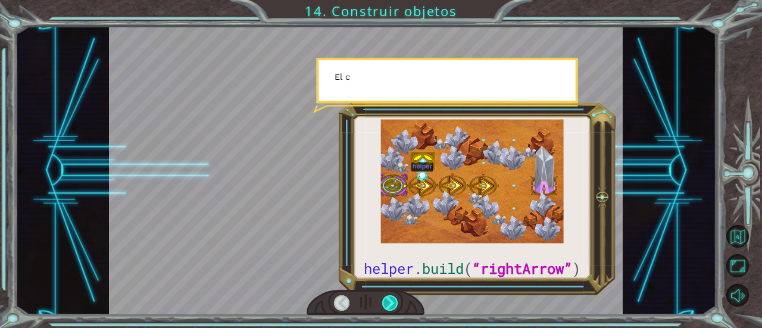
click at [397, 302] on div at bounding box center [389, 302] width 15 height 15
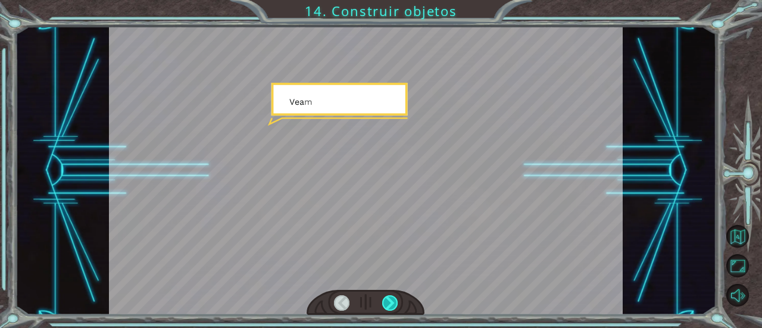
click at [397, 302] on div at bounding box center [389, 302] width 15 height 15
click at [397, 0] on div "helper . build ( “rightArrow” ) B i e n , e x a m i n e m o s l o s m é t o d o…" at bounding box center [381, 0] width 762 height 0
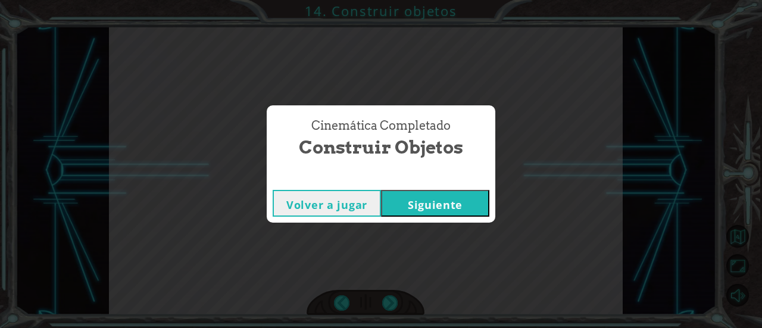
click at [417, 208] on button "Siguiente" at bounding box center [435, 203] width 108 height 27
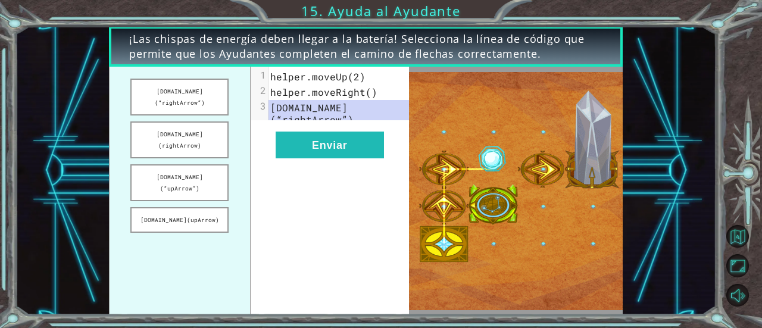
drag, startPoint x: 201, startPoint y: 188, endPoint x: 214, endPoint y: 137, distance: 52.1
click at [214, 137] on ul "[DOMAIN_NAME](“rightArrow”) [DOMAIN_NAME](rightArrow) [DOMAIN_NAME](“upArrow”) …" at bounding box center [179, 191] width 141 height 248
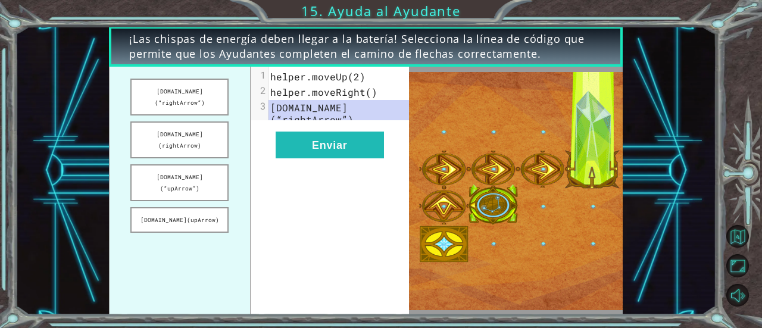
drag, startPoint x: 197, startPoint y: 155, endPoint x: 211, endPoint y: 65, distance: 91.0
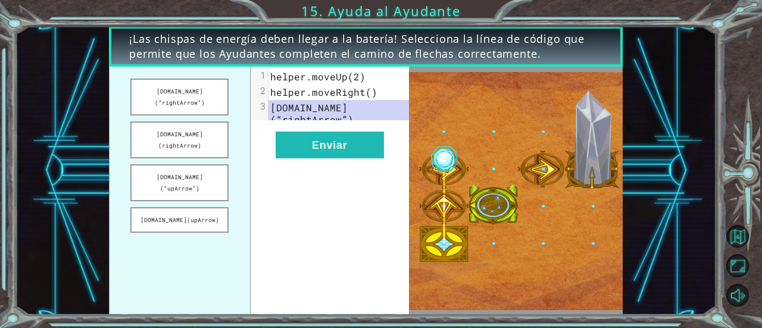
click at [213, 54] on div "¡Las chispas de energía deben llegar a la batería! Selecciona la línea de códig…" at bounding box center [366, 170] width 514 height 289
drag, startPoint x: 205, startPoint y: 89, endPoint x: 289, endPoint y: 91, distance: 84.0
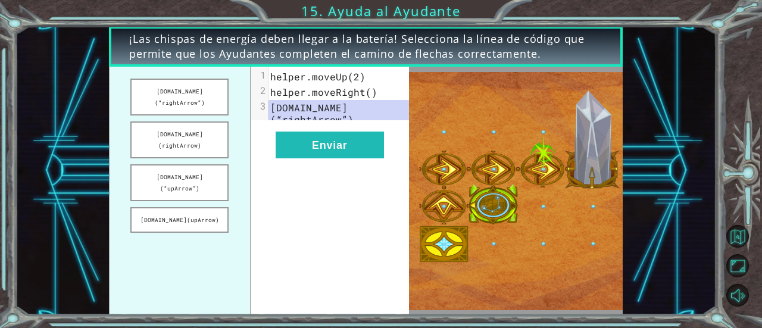
click at [289, 91] on div "[DOMAIN_NAME](“rightArrow”) [DOMAIN_NAME](rightArrow) [DOMAIN_NAME](“upArrow”) …" at bounding box center [259, 191] width 300 height 248
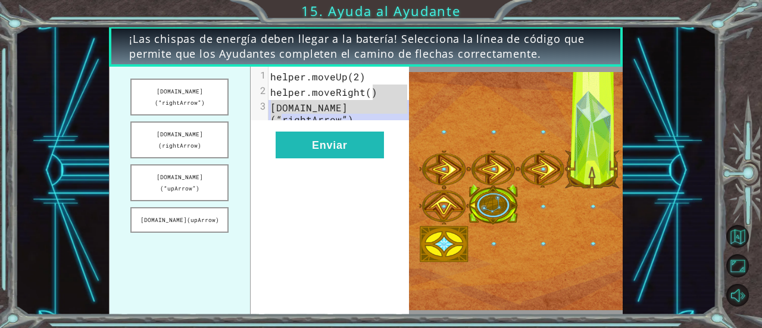
drag, startPoint x: 357, startPoint y: 114, endPoint x: 362, endPoint y: 61, distance: 53.8
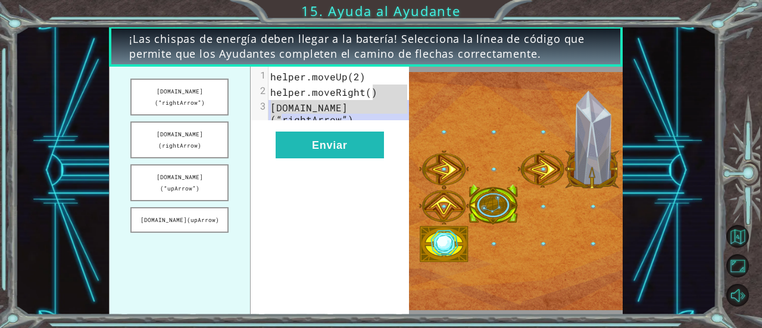
click at [362, 61] on div "¡Las chispas de energía deben llegar a la batería! Selecciona la línea de códig…" at bounding box center [366, 170] width 514 height 289
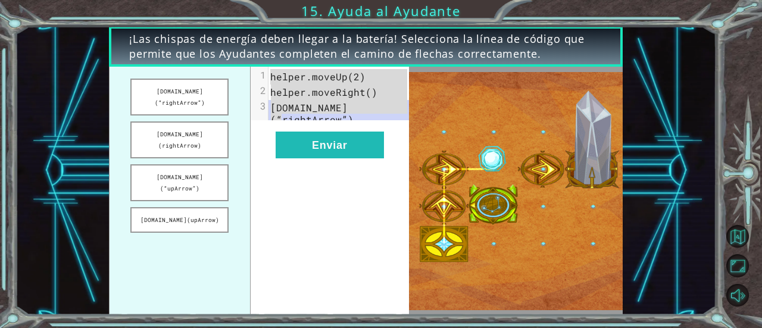
click at [362, 61] on span "¡Las chispas de energía deben llegar a la batería! Selecciona la línea de códig…" at bounding box center [365, 47] width 473 height 30
click at [363, 84] on pre "helper.moveUp(2)" at bounding box center [344, 76] width 150 height 15
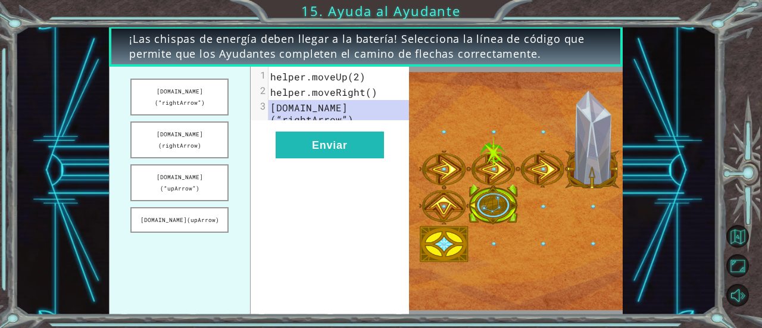
click at [365, 86] on span "helper.moveRight()" at bounding box center [323, 92] width 107 height 13
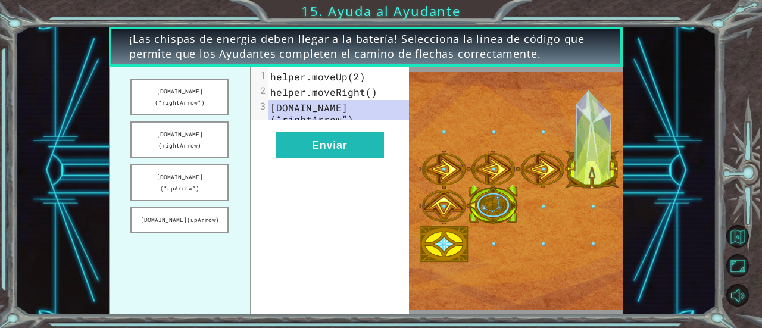
click at [365, 86] on span "helper.moveRight()" at bounding box center [323, 92] width 107 height 13
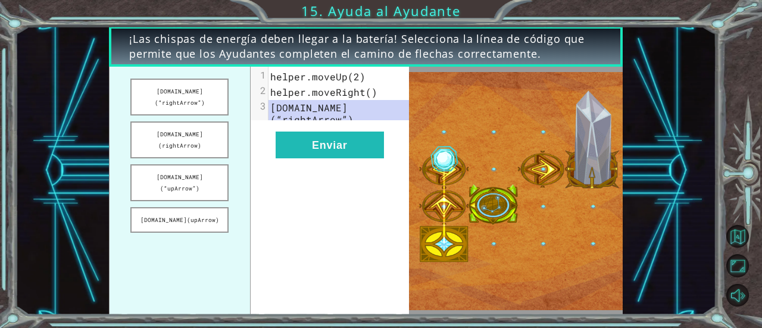
click at [336, 114] on span "[DOMAIN_NAME](“rightArrow”)" at bounding box center [311, 113] width 83 height 24
click at [342, 90] on span "helper.moveRight()" at bounding box center [323, 92] width 107 height 13
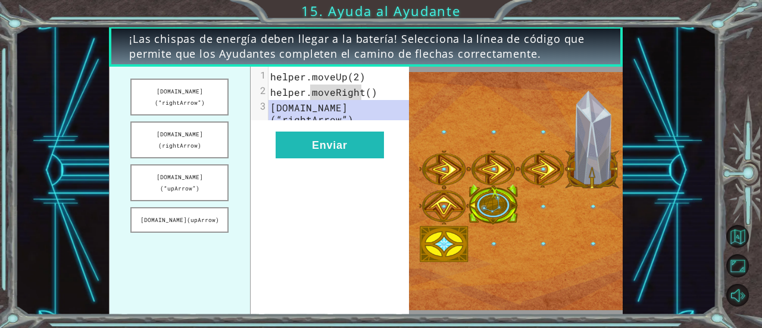
click at [342, 90] on span "helper.moveRight()" at bounding box center [323, 92] width 107 height 13
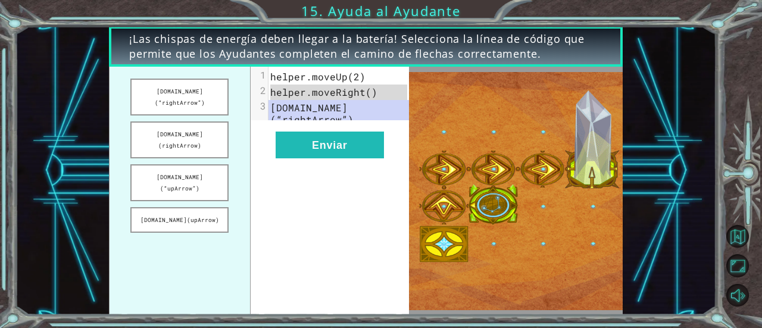
click at [342, 90] on span "helper.moveRight()" at bounding box center [323, 92] width 107 height 13
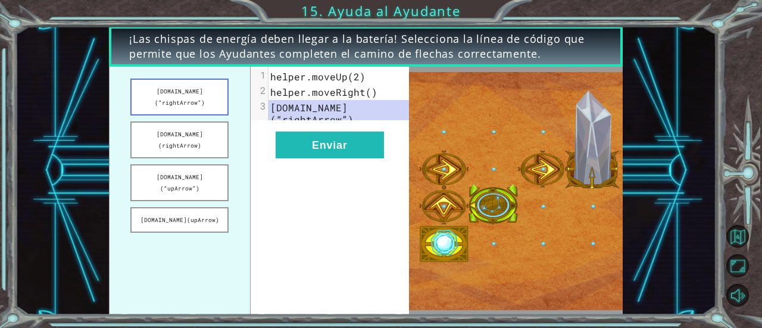
click at [192, 92] on button "[DOMAIN_NAME](“rightArrow”)" at bounding box center [179, 97] width 98 height 37
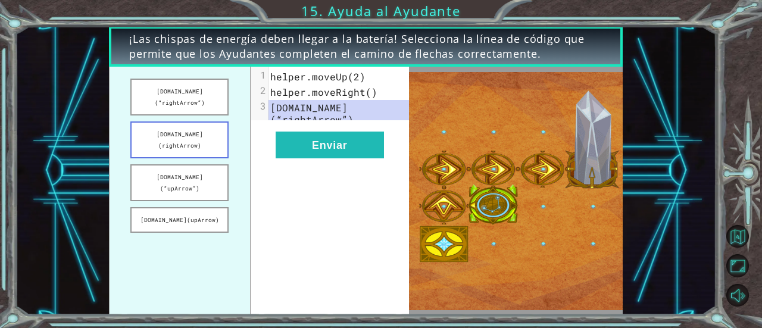
click at [197, 121] on button "[DOMAIN_NAME](rightArrow)" at bounding box center [179, 139] width 98 height 37
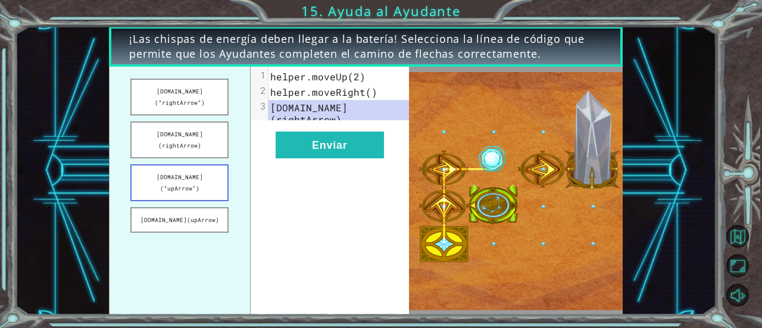
click at [208, 164] on button "[DOMAIN_NAME](“upArrow”)" at bounding box center [179, 182] width 98 height 37
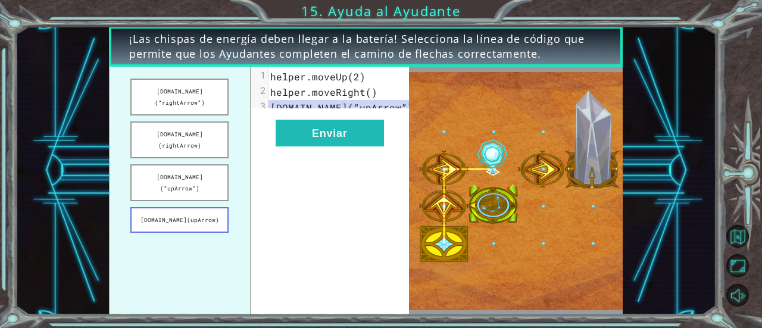
click at [205, 207] on button "[DOMAIN_NAME](upArrow)" at bounding box center [179, 220] width 98 height 26
click at [213, 164] on button "[DOMAIN_NAME](“upArrow”)" at bounding box center [179, 182] width 98 height 37
click at [188, 121] on button "[DOMAIN_NAME](rightArrow)" at bounding box center [179, 139] width 98 height 37
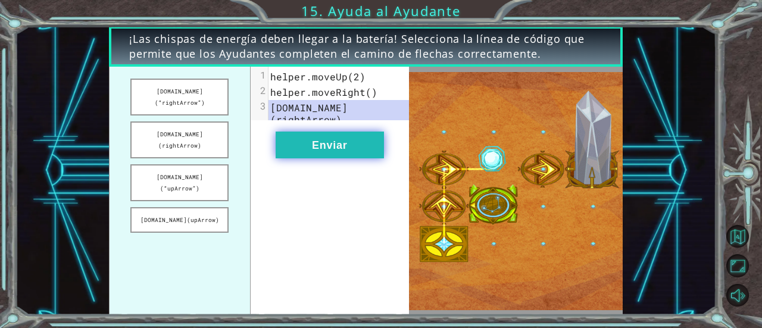
click at [316, 139] on button "Enviar" at bounding box center [330, 145] width 108 height 27
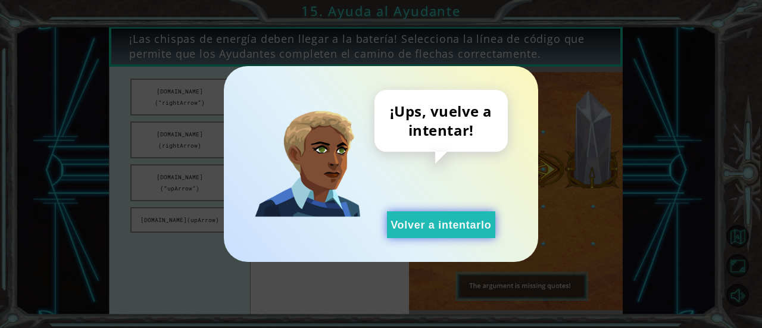
click at [419, 224] on button "Volver a intentarlo" at bounding box center [441, 224] width 108 height 27
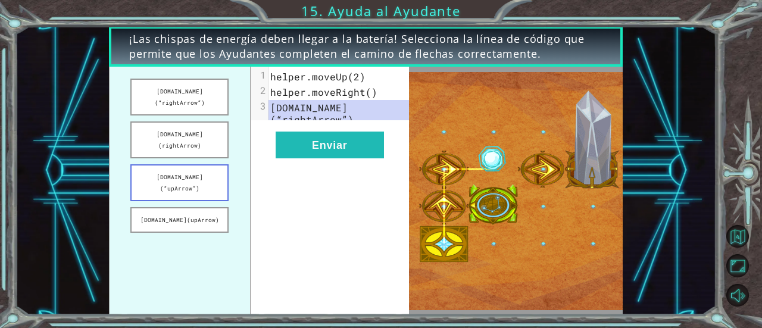
click at [191, 164] on button "[DOMAIN_NAME](“upArrow”)" at bounding box center [179, 182] width 98 height 37
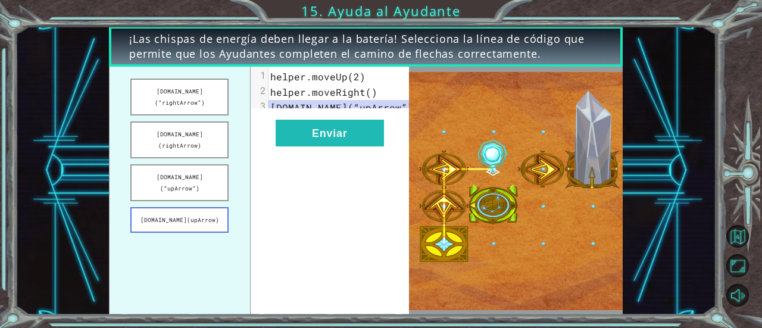
click at [198, 207] on button "[DOMAIN_NAME](upArrow)" at bounding box center [179, 220] width 98 height 26
click at [193, 121] on button "[DOMAIN_NAME](rightArrow)" at bounding box center [179, 139] width 98 height 37
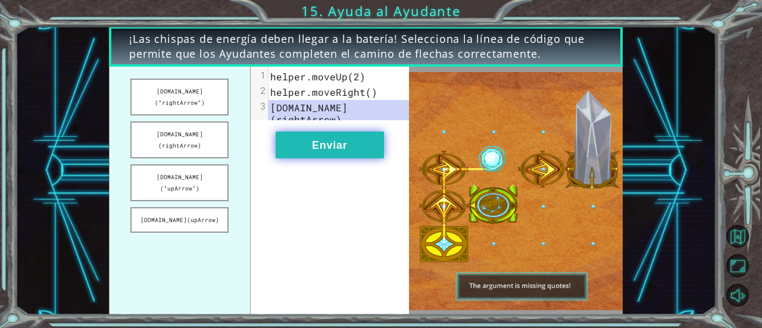
click at [325, 143] on button "Enviar" at bounding box center [330, 145] width 108 height 27
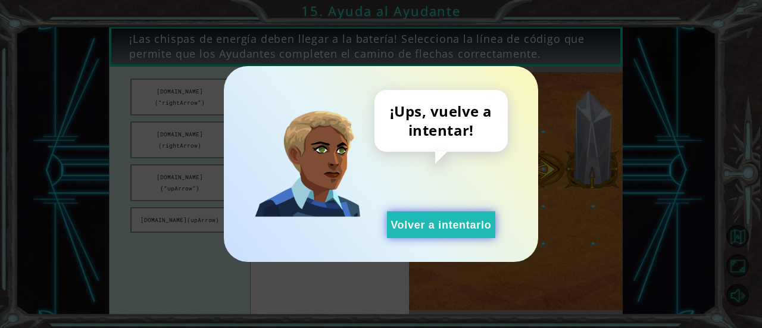
click at [416, 224] on button "Volver a intentarlo" at bounding box center [441, 224] width 108 height 27
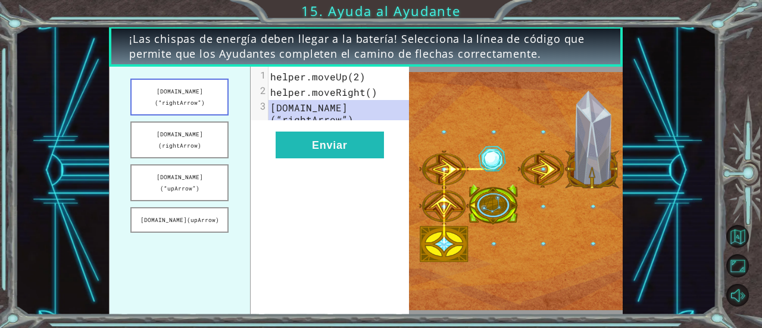
click at [193, 98] on button "[DOMAIN_NAME](“rightArrow”)" at bounding box center [179, 97] width 98 height 37
click at [216, 95] on button "[DOMAIN_NAME](“rightArrow”)" at bounding box center [179, 97] width 98 height 37
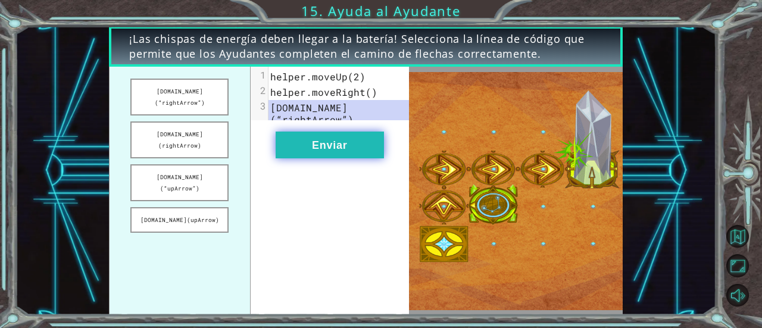
click at [347, 155] on button "Enviar" at bounding box center [330, 145] width 108 height 27
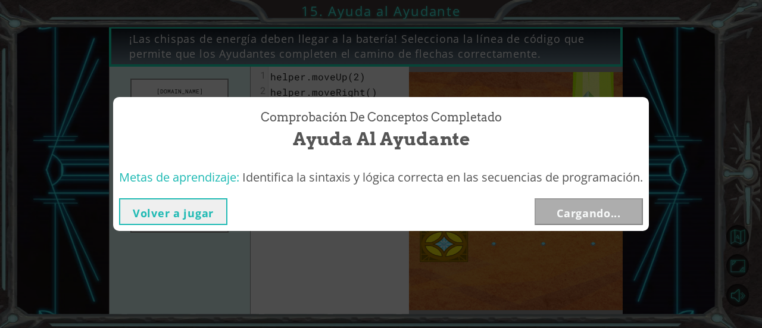
click at [327, 149] on span "Ayuda al Ayudante" at bounding box center [381, 139] width 177 height 26
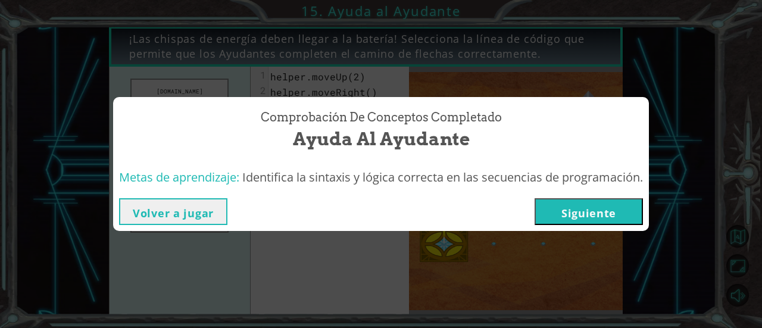
click at [590, 214] on button "Siguiente" at bounding box center [589, 211] width 108 height 27
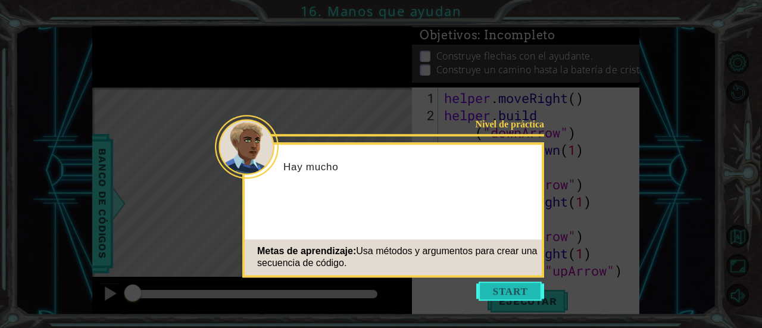
scroll to position [17, 0]
click at [501, 283] on button "Start" at bounding box center [510, 291] width 68 height 19
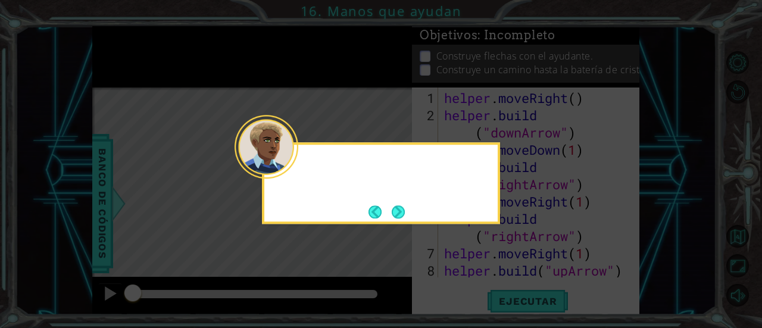
scroll to position [0, 0]
click at [401, 213] on button "Next" at bounding box center [398, 211] width 13 height 13
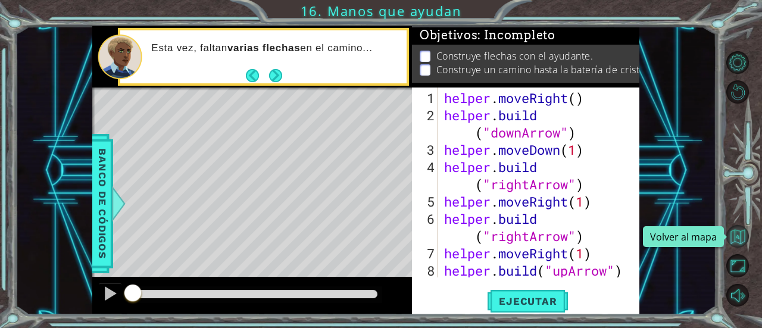
click at [736, 241] on button "Volver al mapa" at bounding box center [737, 236] width 23 height 23
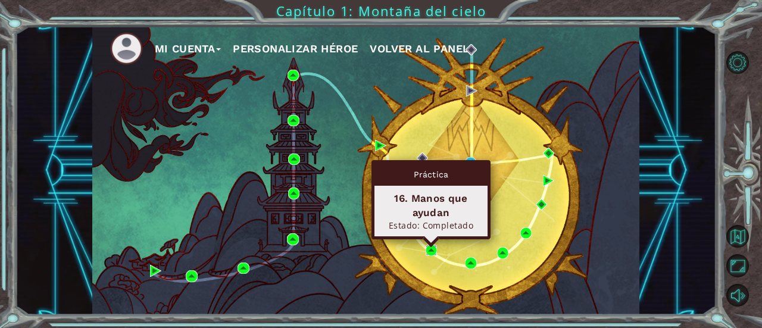
click at [433, 249] on img at bounding box center [431, 250] width 11 height 11
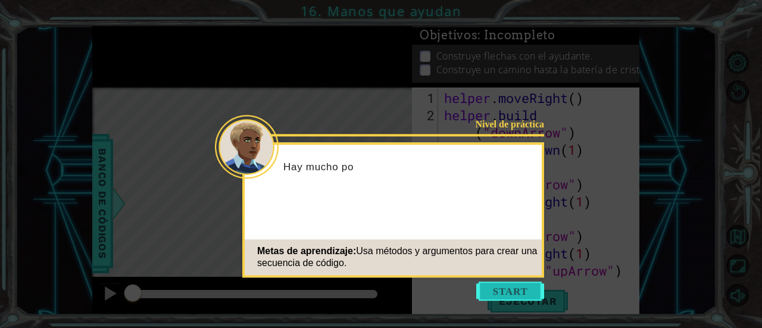
scroll to position [17, 0]
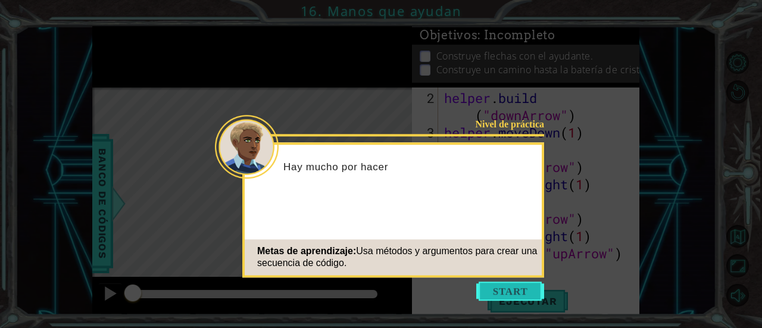
click at [517, 289] on button "Start" at bounding box center [510, 291] width 68 height 19
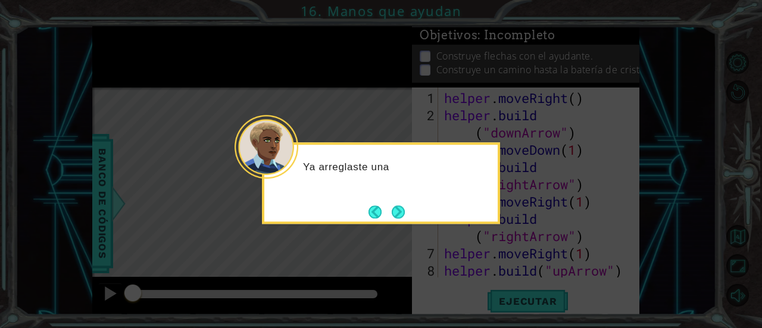
click at [411, 223] on div "Ya arreglaste una" at bounding box center [381, 183] width 238 height 82
click at [405, 219] on button "Next" at bounding box center [398, 211] width 13 height 13
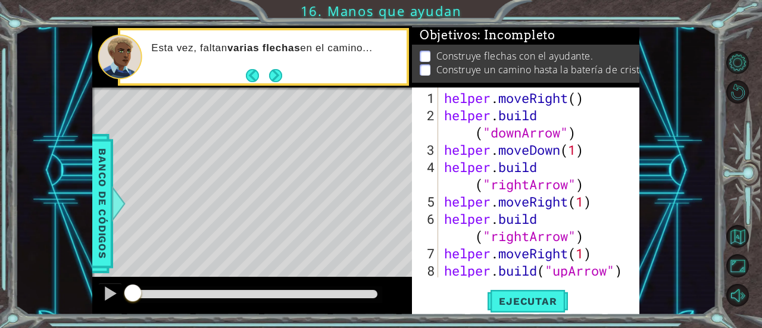
scroll to position [17, 0]
